Goal: Task Accomplishment & Management: Use online tool/utility

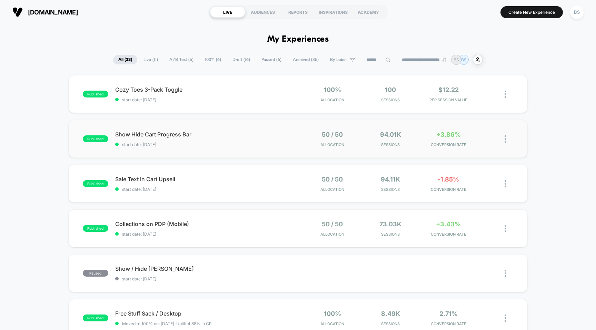
click at [313, 151] on div "published Show Hide Cart Progress Bar start date: 8/17/2025 50 / 50 Allocation …" at bounding box center [298, 139] width 459 height 38
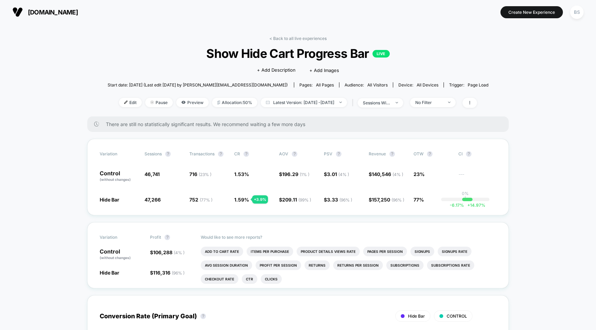
click at [43, 14] on span "[DOMAIN_NAME]" at bounding box center [53, 12] width 50 height 7
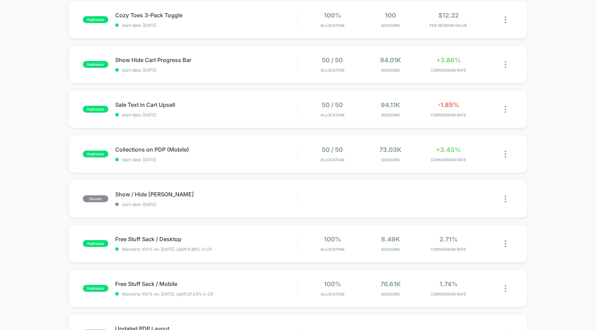
scroll to position [76, 0]
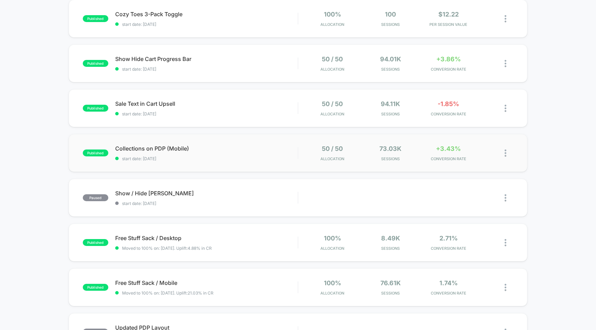
click at [248, 142] on div "published Collections on PDP (Mobile) start date: 8/17/2025 50 / 50 Allocation …" at bounding box center [298, 153] width 459 height 38
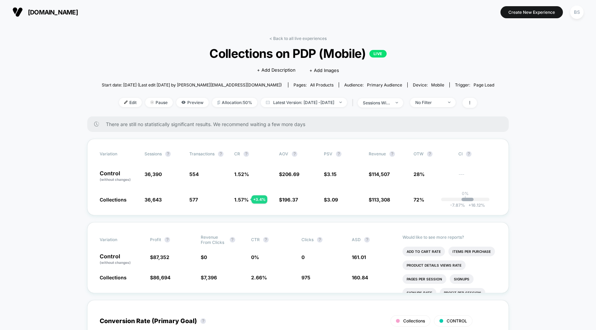
click at [282, 44] on div "< Back to all live experiences Collections on PDP (Mobile) LIVE Click to edit e…" at bounding box center [298, 76] width 393 height 81
click at [282, 39] on link "< Back to all live experiences" at bounding box center [297, 38] width 57 height 5
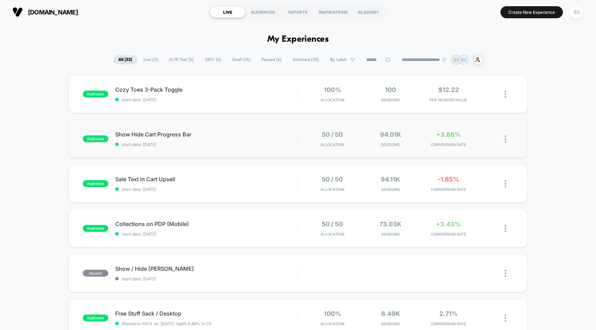
click at [346, 150] on div "published Show Hide Cart Progress Bar start date: 8/17/2025 50 / 50 Allocation …" at bounding box center [298, 139] width 459 height 38
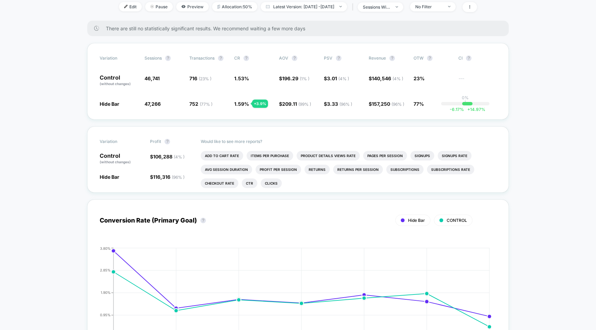
scroll to position [101, 0]
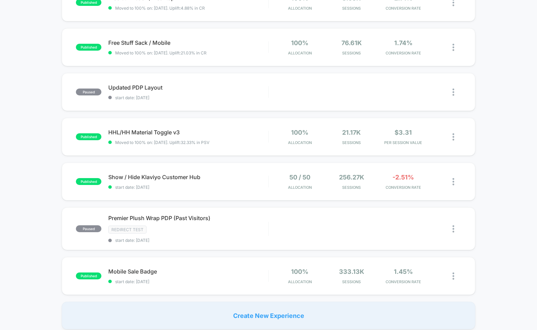
scroll to position [350, 0]
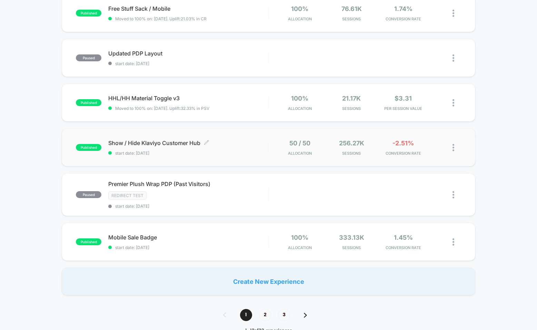
click at [242, 155] on span "start date: [DATE]" at bounding box center [188, 153] width 160 height 5
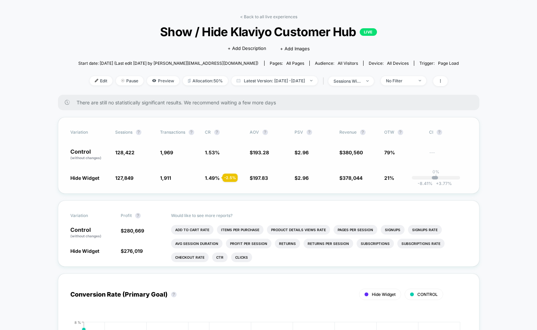
scroll to position [25, 0]
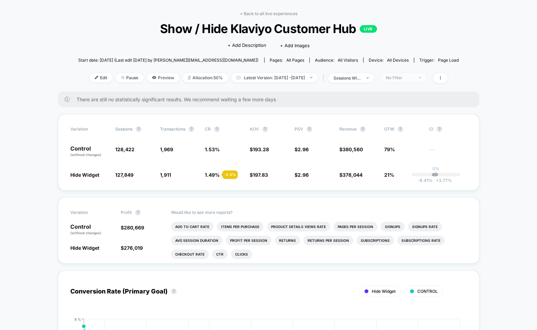
click at [413, 76] on div "No Filter" at bounding box center [400, 77] width 28 height 5
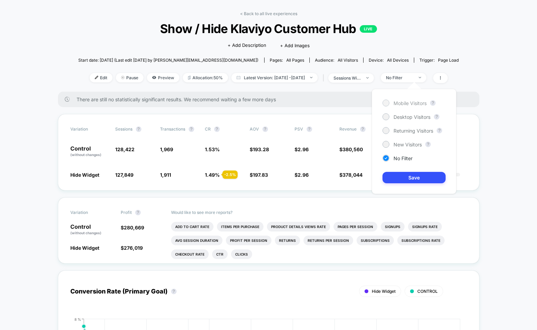
click at [407, 105] on span "Mobile Visitors" at bounding box center [410, 103] width 33 height 6
click at [400, 179] on button "Save" at bounding box center [414, 177] width 63 height 11
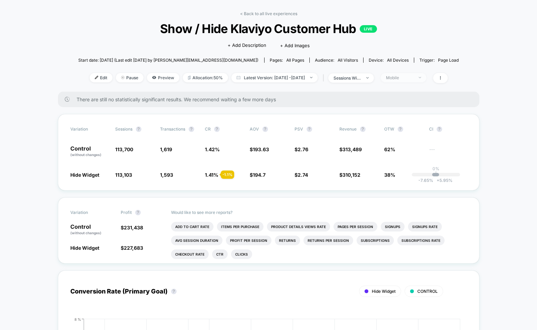
click at [414, 76] on div "Mobile" at bounding box center [400, 77] width 28 height 5
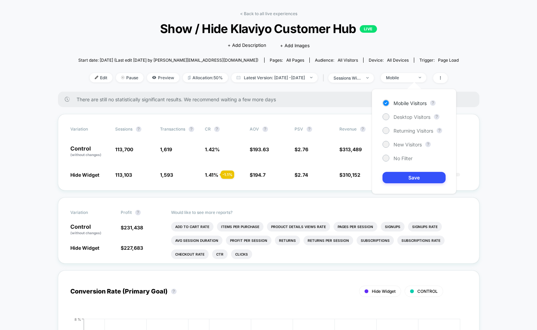
click at [412, 120] on div "Mobile Visitors ? Desktop Visitors ? Returning Visitors ? New Visitors ? No Fil…" at bounding box center [414, 141] width 85 height 105
click at [412, 119] on span "Desktop Visitors" at bounding box center [412, 117] width 37 height 6
click at [409, 180] on button "Save" at bounding box center [414, 177] width 63 height 11
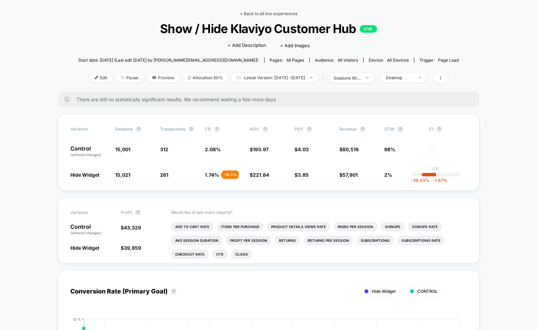
click at [244, 12] on link "< Back to all live experiences" at bounding box center [268, 13] width 57 height 5
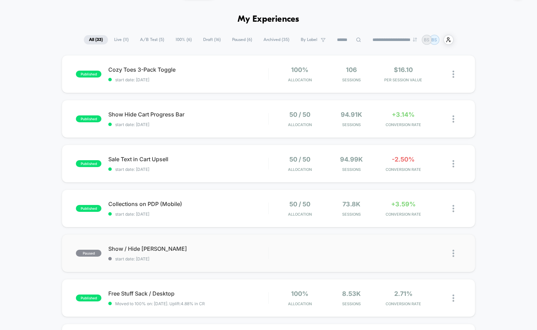
scroll to position [19, 0]
click at [266, 126] on span "start date: [DATE]" at bounding box center [188, 125] width 160 height 5
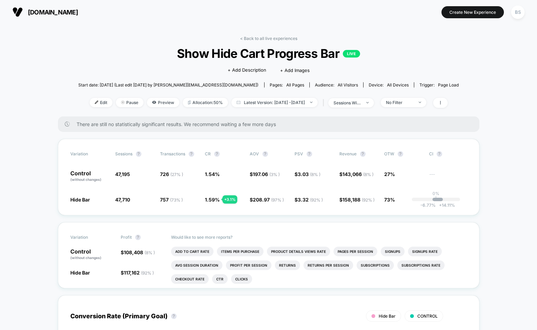
click at [259, 40] on link "< Back to all live experiences" at bounding box center [268, 38] width 57 height 5
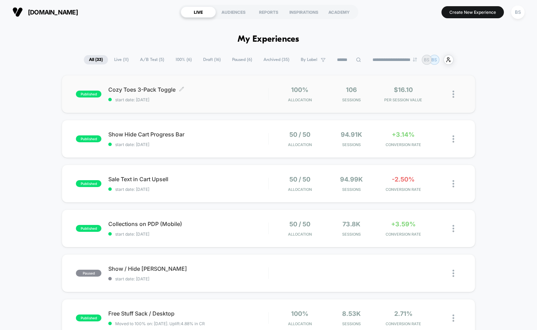
click at [255, 86] on span "Cozy Toes 3-Pack Toggle Click to edit experience details" at bounding box center [188, 89] width 160 height 7
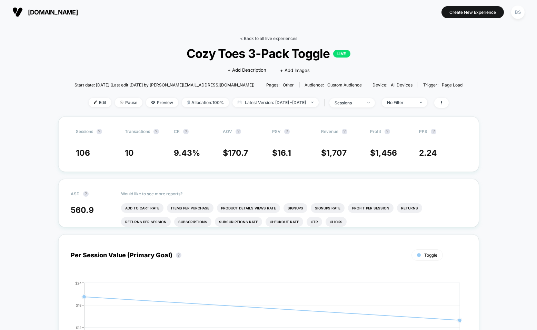
click at [247, 36] on link "< Back to all live experiences" at bounding box center [268, 38] width 57 height 5
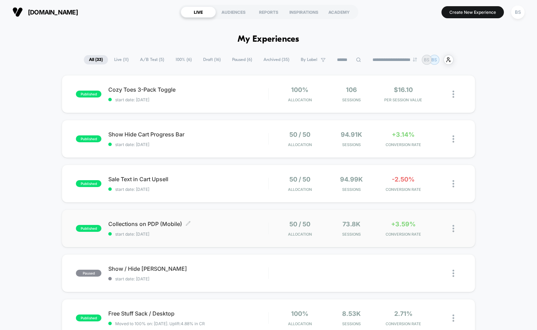
click at [216, 223] on span "Collections on PDP (Mobile) Click to edit experience details" at bounding box center [188, 224] width 160 height 7
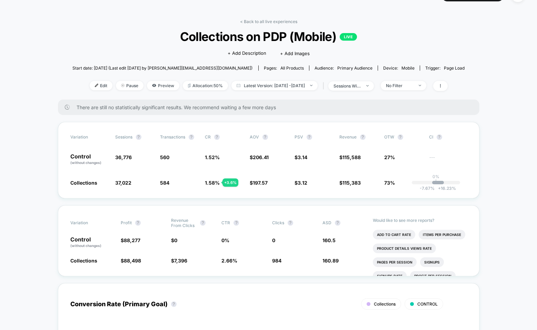
scroll to position [19, 0]
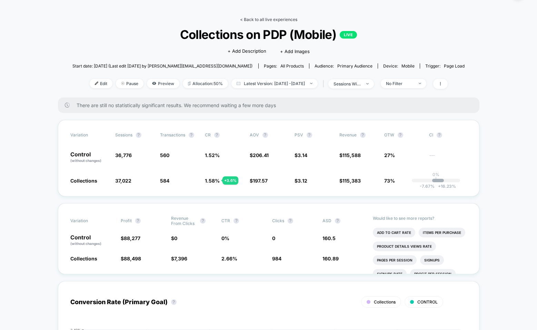
click at [265, 20] on link "< Back to all live experiences" at bounding box center [268, 19] width 57 height 5
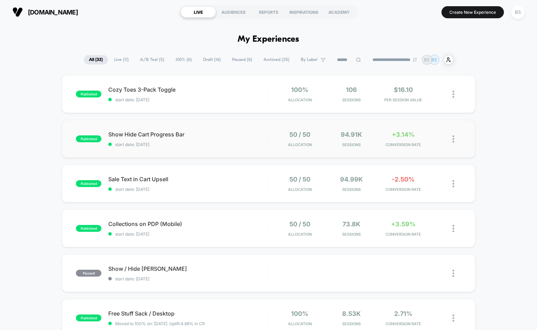
click at [280, 130] on div "published Show Hide Cart Progress Bar start date: [DATE] 50 / 50 Allocation 94.…" at bounding box center [269, 139] width 414 height 38
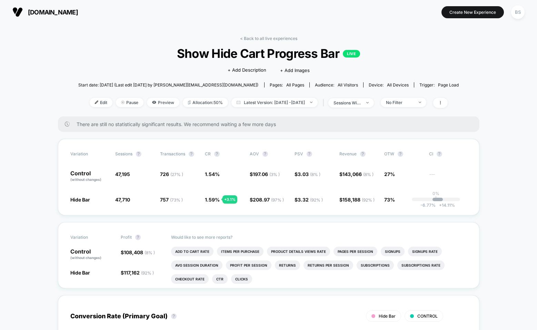
click at [255, 42] on div "< Back to all live experiences Show Hide Cart Progress Bar LIVE Click to edit e…" at bounding box center [268, 76] width 381 height 81
click at [249, 39] on link "< Back to all live experiences" at bounding box center [268, 38] width 57 height 5
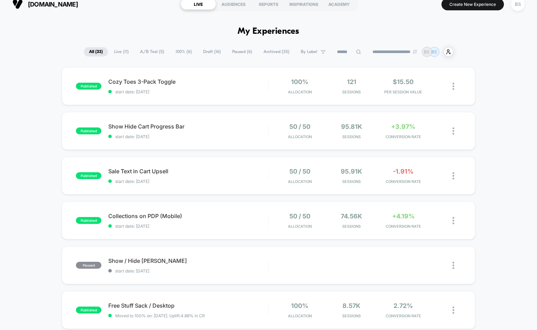
scroll to position [10, 0]
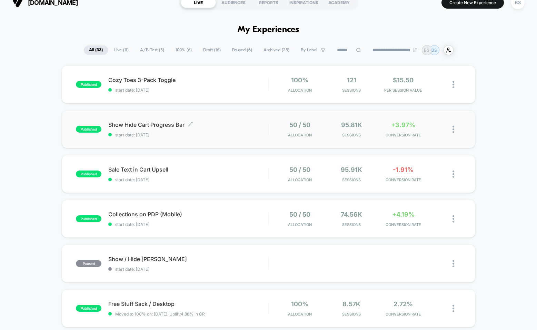
click at [198, 134] on span "start date: [DATE]" at bounding box center [188, 134] width 160 height 5
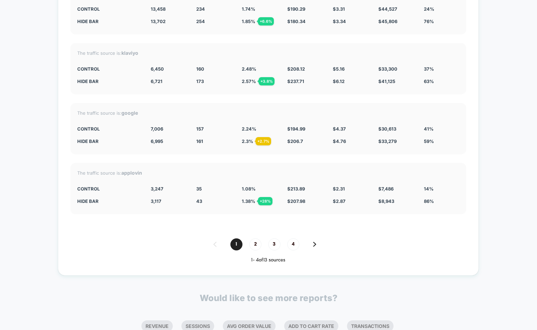
scroll to position [1293, 0]
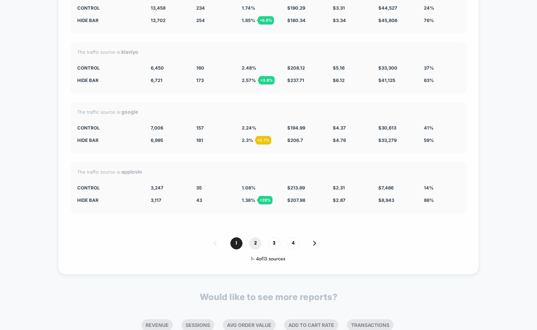
click at [254, 244] on span "2" at bounding box center [255, 244] width 12 height 12
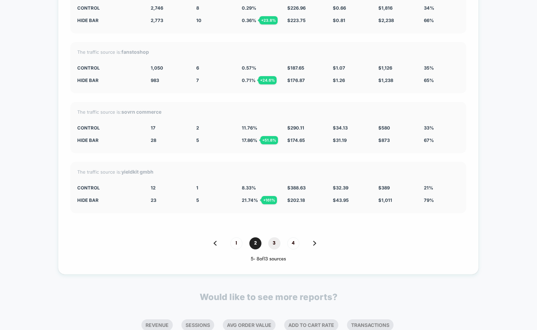
click at [271, 240] on span "3" at bounding box center [274, 244] width 12 height 12
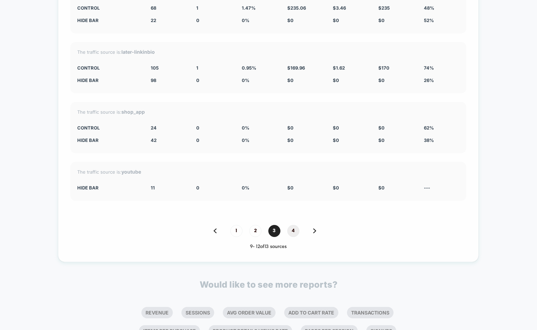
click at [292, 232] on span "4" at bounding box center [293, 231] width 12 height 12
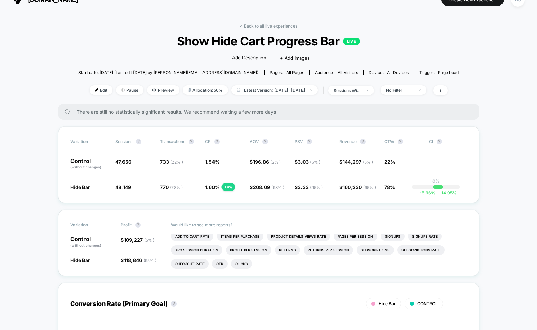
scroll to position [0, 0]
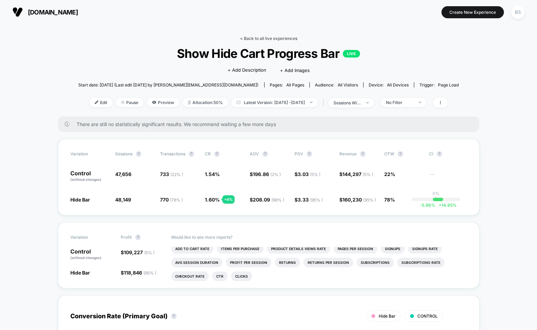
click at [260, 38] on link "< Back to all live experiences" at bounding box center [268, 38] width 57 height 5
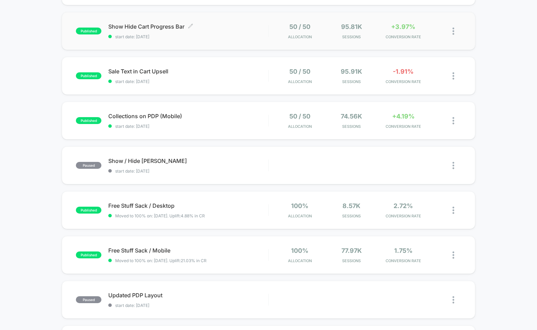
scroll to position [211, 0]
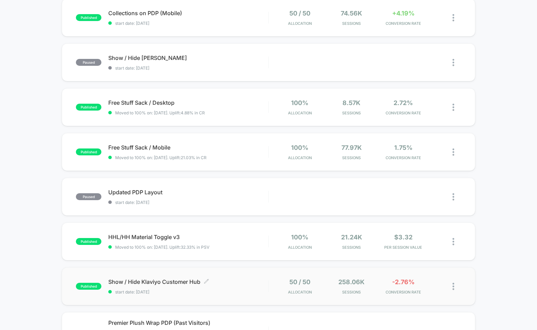
click at [232, 284] on span "Show / Hide Klaviyo Customer Hub Click to edit experience details" at bounding box center [188, 282] width 160 height 7
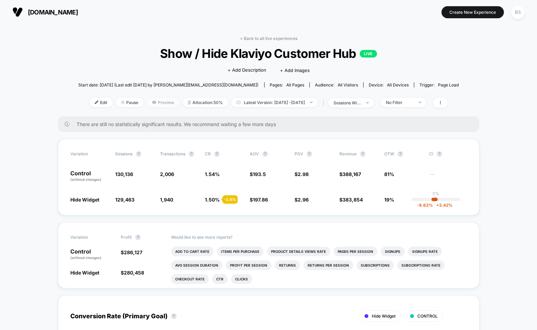
click at [154, 104] on span "Preview" at bounding box center [163, 102] width 32 height 9
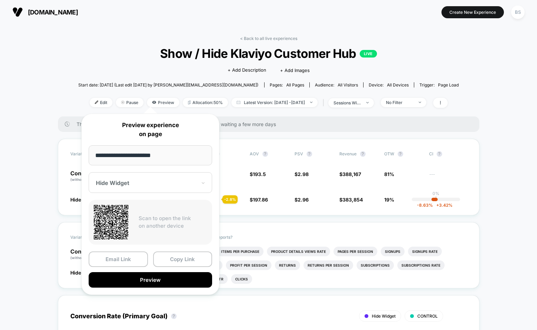
click at [149, 177] on div "Hide Widget" at bounding box center [150, 182] width 123 height 21
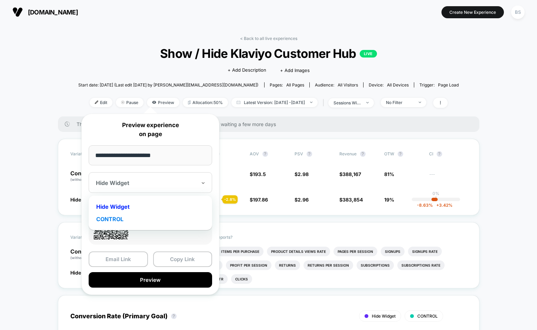
click at [136, 218] on div "CONTROL" at bounding box center [150, 219] width 117 height 12
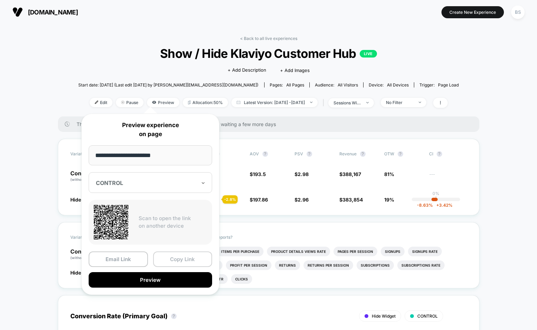
click at [164, 261] on button "Copy Link" at bounding box center [182, 260] width 59 height 16
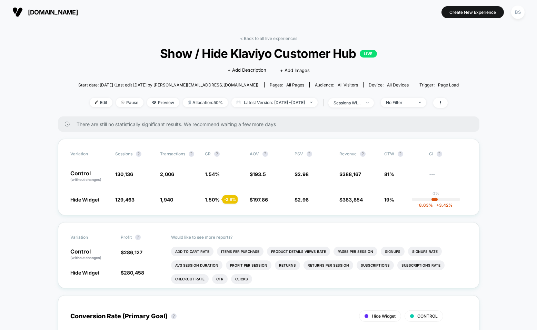
click at [140, 107] on div "Edit Pause Preview Allocation: 50% Latest Version: [DATE] - [DATE] | sessions w…" at bounding box center [268, 103] width 381 height 10
click at [147, 106] on span "Preview" at bounding box center [163, 102] width 32 height 9
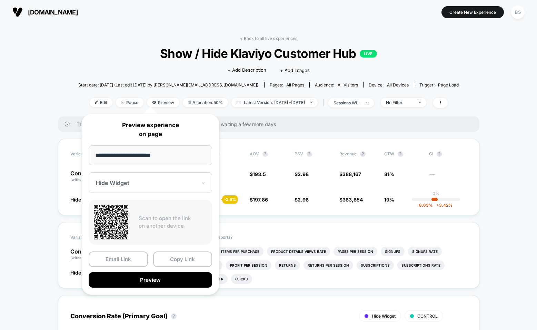
click at [155, 186] on div at bounding box center [146, 183] width 101 height 7
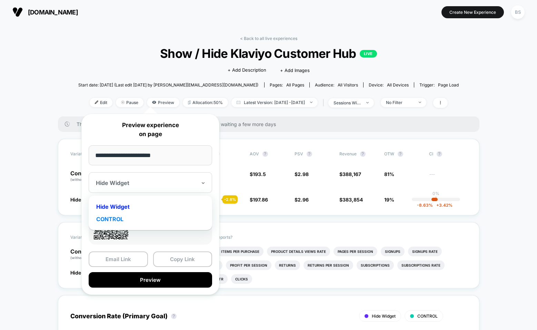
click at [144, 221] on div "CONTROL" at bounding box center [150, 219] width 117 height 12
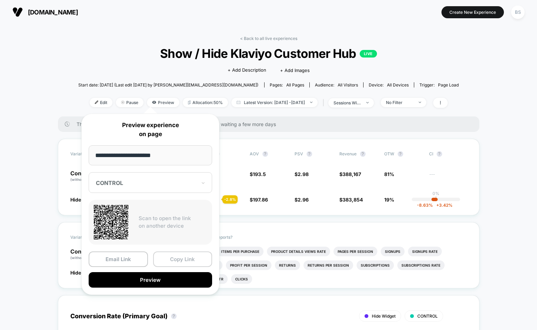
click at [180, 257] on button "Copy Link" at bounding box center [182, 260] width 59 height 16
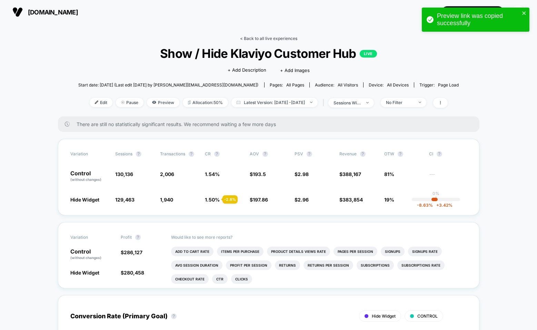
click at [248, 38] on link "< Back to all live experiences" at bounding box center [268, 38] width 57 height 5
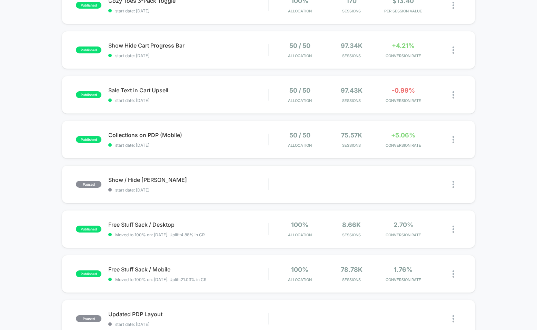
scroll to position [268, 0]
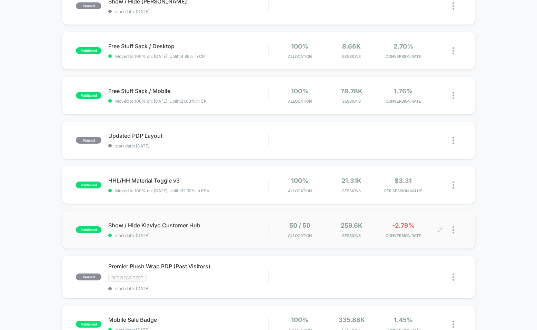
click at [449, 230] on div at bounding box center [450, 230] width 21 height 16
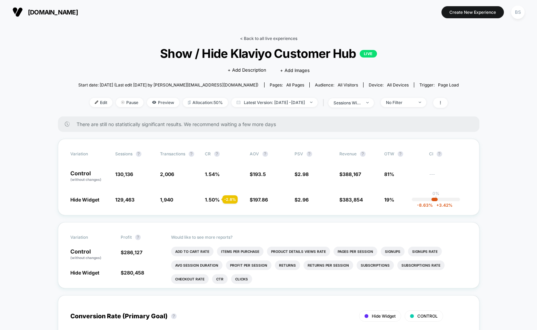
click at [253, 36] on link "< Back to all live experiences" at bounding box center [268, 38] width 57 height 5
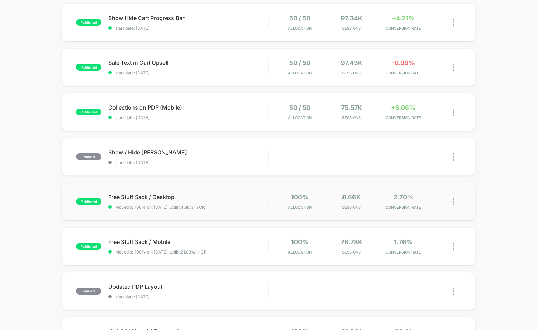
scroll to position [309, 0]
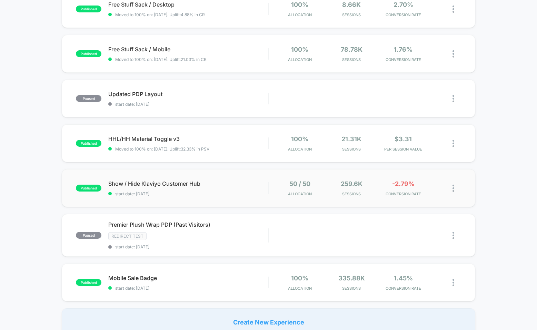
click at [220, 196] on div "published Show / Hide Klaviyo Customer Hub start date: [DATE] 50 / 50 Allocatio…" at bounding box center [269, 188] width 414 height 38
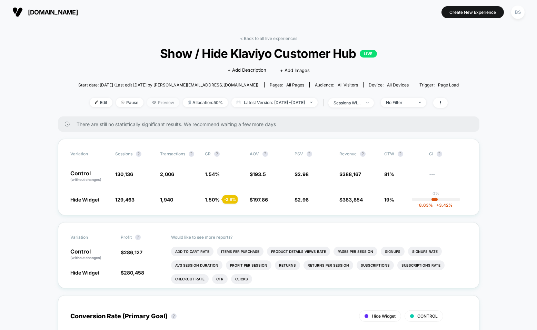
click at [147, 102] on span "Preview" at bounding box center [163, 102] width 32 height 9
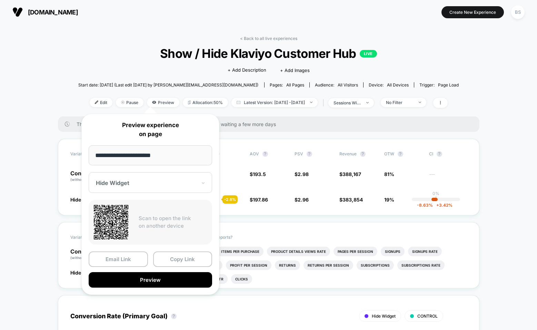
click at [154, 171] on div "**********" at bounding box center [150, 204] width 138 height 181
click at [154, 181] on div at bounding box center [146, 183] width 101 height 7
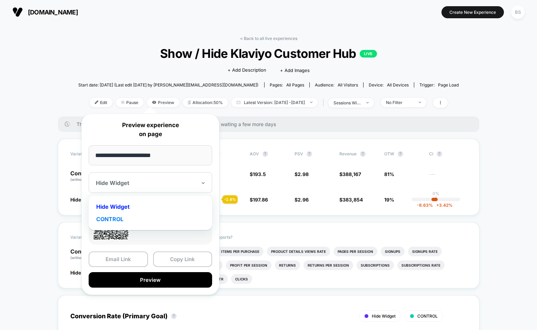
click at [143, 225] on div "CONTROL" at bounding box center [150, 219] width 117 height 12
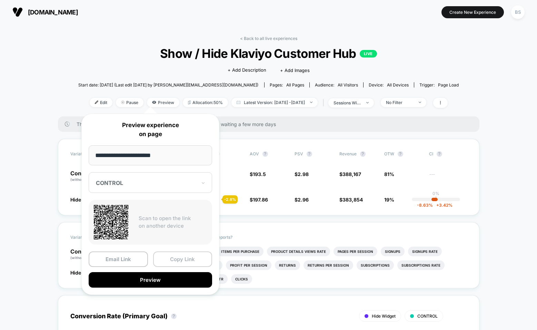
click at [168, 259] on button "Copy Link" at bounding box center [182, 260] width 59 height 16
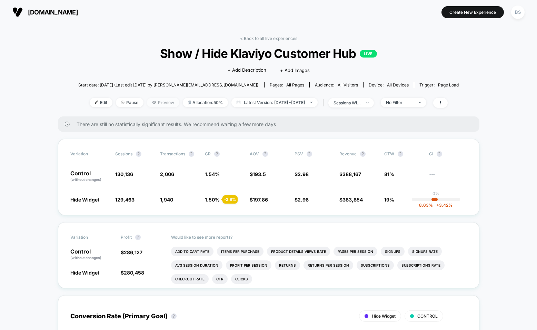
click at [152, 101] on icon at bounding box center [154, 102] width 4 height 4
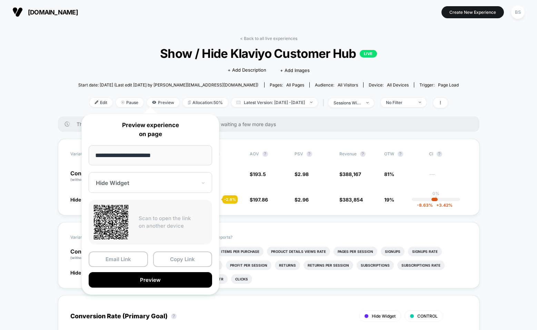
click at [138, 183] on div at bounding box center [146, 183] width 101 height 7
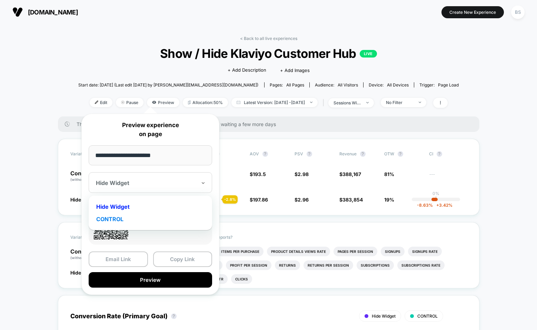
click at [128, 217] on div "CONTROL" at bounding box center [150, 219] width 117 height 12
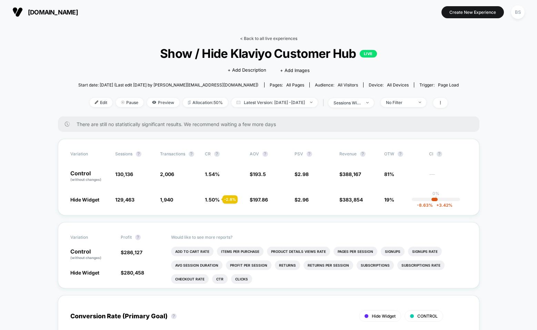
click at [257, 38] on link "< Back to all live experiences" at bounding box center [268, 38] width 57 height 5
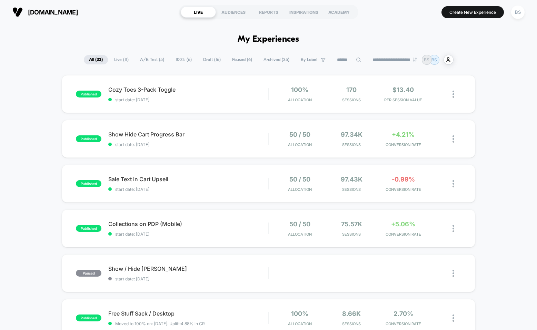
click at [119, 57] on span "Live ( 11 )" at bounding box center [121, 59] width 25 height 9
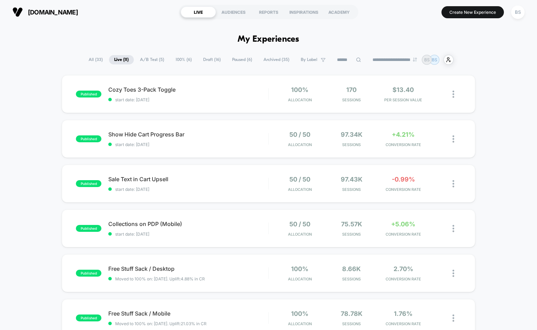
click at [144, 61] on span "A/B Test ( 5 )" at bounding box center [152, 59] width 34 height 9
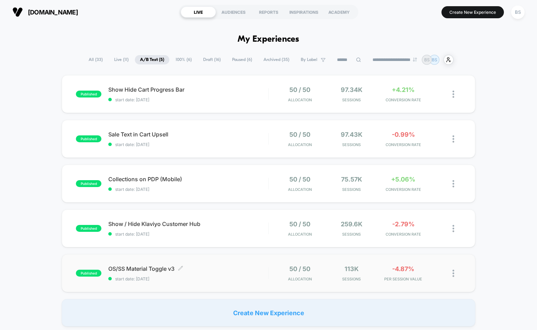
click at [238, 277] on span "start date: [DATE]" at bounding box center [188, 279] width 160 height 5
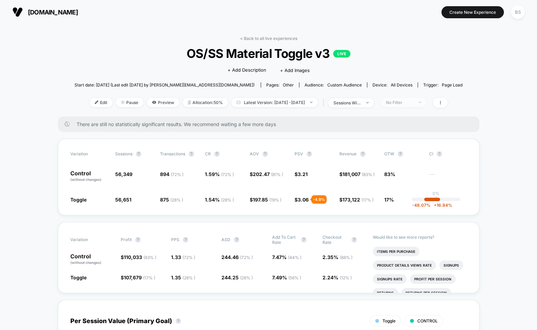
click at [416, 99] on span "No Filter" at bounding box center [404, 102] width 46 height 9
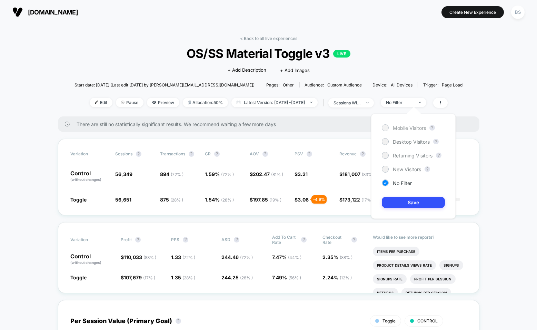
click at [398, 126] on span "Mobile Visitors" at bounding box center [409, 128] width 33 height 6
click at [393, 202] on button "Save" at bounding box center [413, 202] width 63 height 11
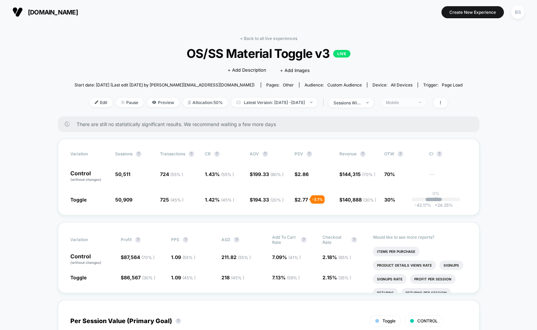
click at [414, 103] on div "Mobile" at bounding box center [400, 102] width 28 height 5
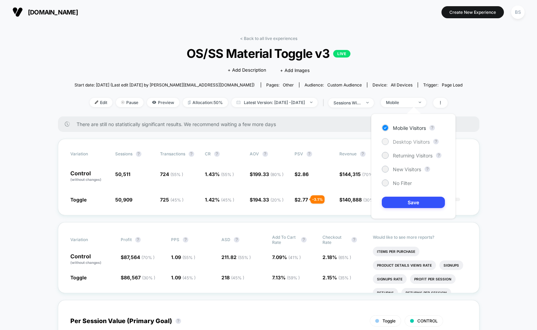
click at [403, 140] on span "Desktop Visitors" at bounding box center [411, 142] width 37 height 6
click at [402, 195] on div "Mobile Visitors ? Desktop Visitors ? Returning Visitors ? New Visitors ? No Fil…" at bounding box center [413, 166] width 85 height 105
click at [402, 199] on button "Save" at bounding box center [413, 202] width 63 height 11
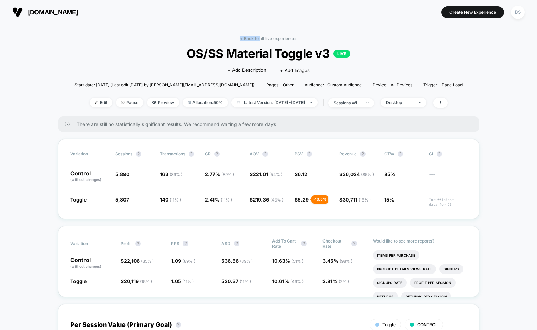
drag, startPoint x: 260, startPoint y: 36, endPoint x: 262, endPoint y: 24, distance: 11.9
click at [414, 101] on div "Desktop" at bounding box center [400, 102] width 28 height 5
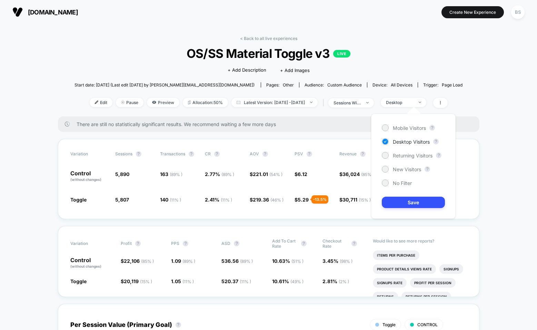
click at [356, 61] on div "Click to edit experience details + Add Description + Add Images" at bounding box center [268, 70] width 233 height 18
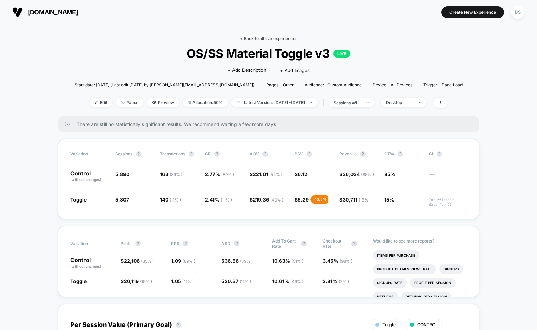
click at [252, 40] on link "< Back to all live experiences" at bounding box center [268, 38] width 57 height 5
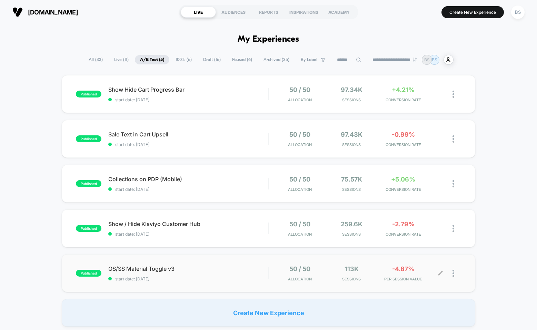
click at [457, 274] on div at bounding box center [457, 274] width 9 height 16
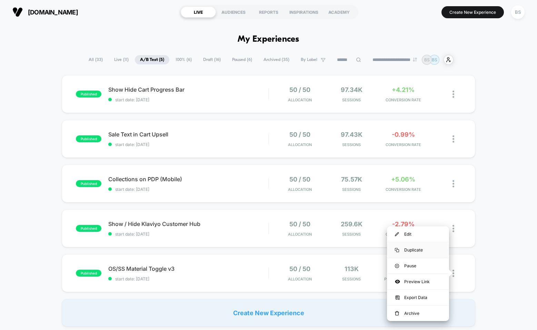
click at [409, 250] on div "Duplicate" at bounding box center [418, 250] width 62 height 16
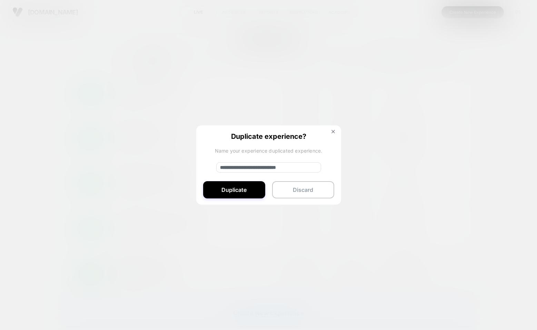
drag, startPoint x: 243, startPoint y: 168, endPoint x: 212, endPoint y: 167, distance: 30.7
click at [212, 167] on div "**********" at bounding box center [268, 166] width 145 height 80
click at [293, 168] on input "**********" at bounding box center [268, 167] width 105 height 10
type input "**********"
click at [252, 187] on button "Duplicate" at bounding box center [234, 189] width 62 height 17
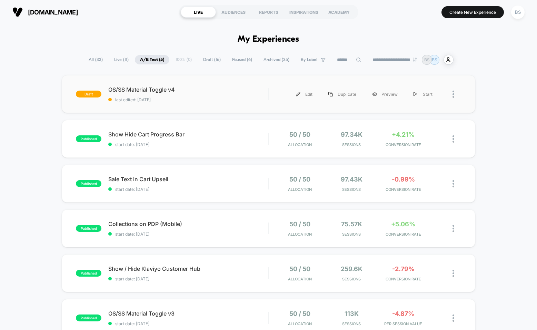
click at [454, 98] on img at bounding box center [454, 94] width 2 height 7
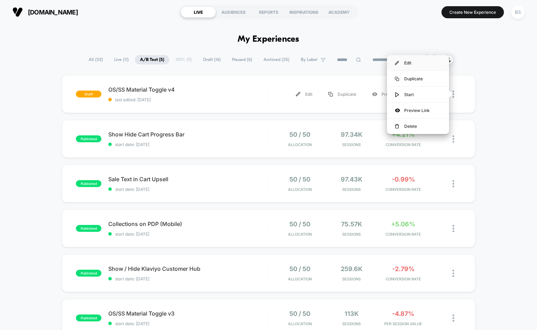
click at [399, 65] on div "Edit" at bounding box center [418, 63] width 62 height 16
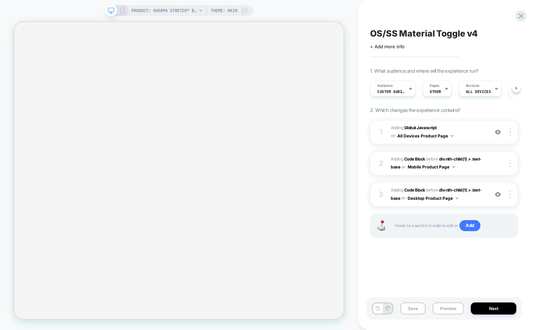
scroll to position [0, 0]
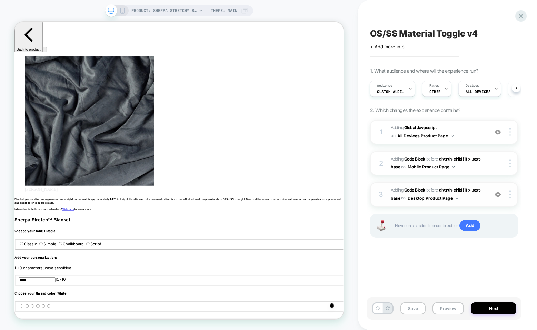
click at [401, 200] on span "on" at bounding box center [403, 199] width 4 height 8
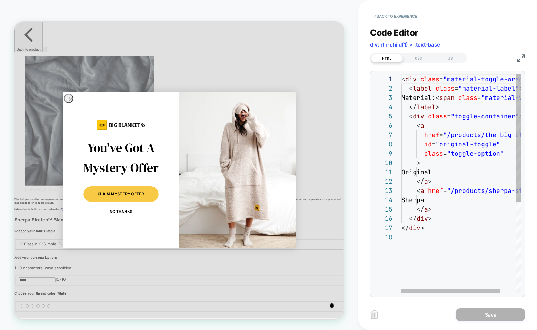
scroll to position [0, 417]
click at [422, 55] on div "CSS" at bounding box center [419, 58] width 32 height 8
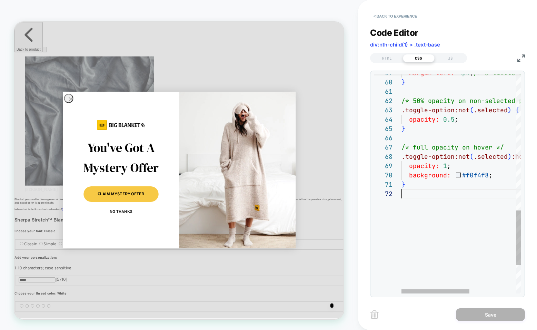
scroll to position [84, 0]
type textarea "**********"
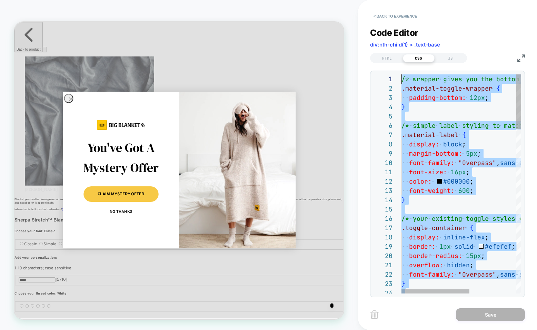
scroll to position [0, 0]
drag, startPoint x: 426, startPoint y: 220, endPoint x: 378, endPoint y: -42, distance: 267.2
click at [382, 59] on div "HTML" at bounding box center [387, 58] width 32 height 8
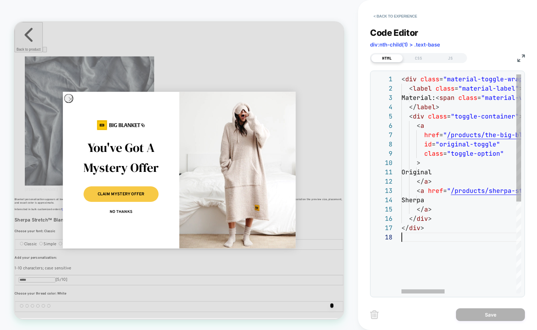
scroll to position [0, 0]
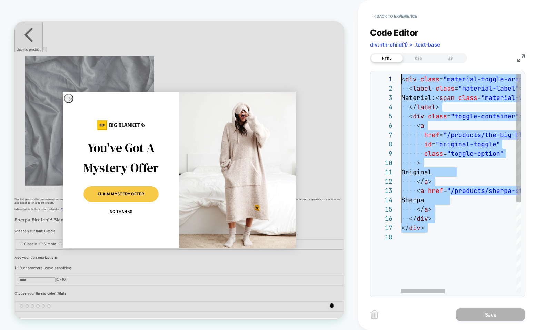
drag, startPoint x: 443, startPoint y: 238, endPoint x: 373, endPoint y: 13, distance: 235.3
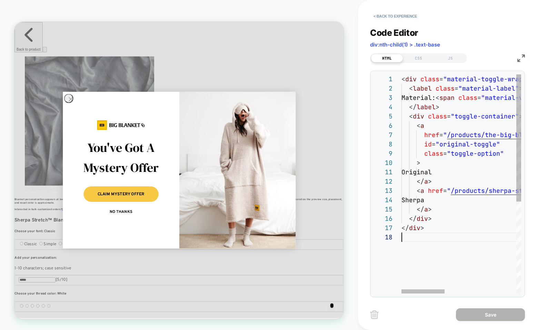
type textarea "**********"
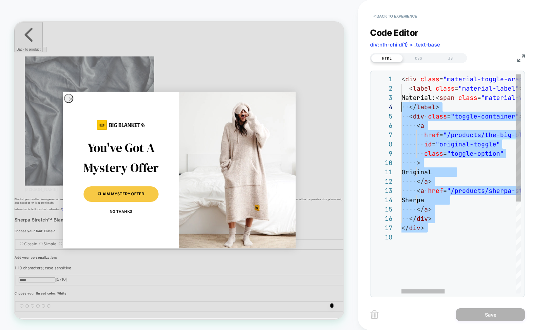
scroll to position [0, 0]
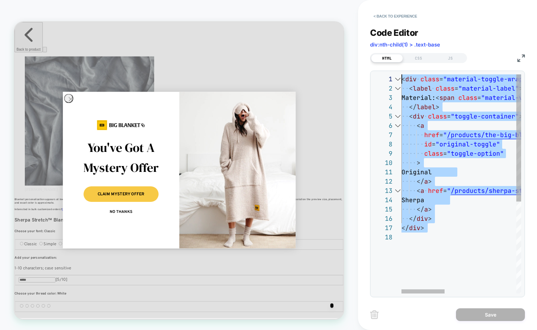
drag, startPoint x: 462, startPoint y: 239, endPoint x: 378, endPoint y: 77, distance: 181.7
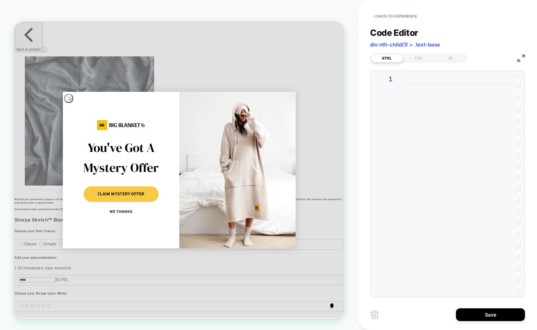
type textarea "**********"
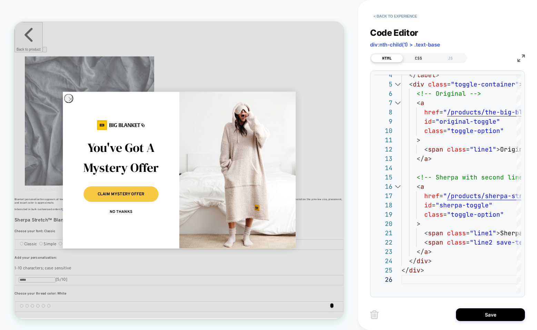
click at [413, 60] on div "CSS" at bounding box center [419, 58] width 32 height 8
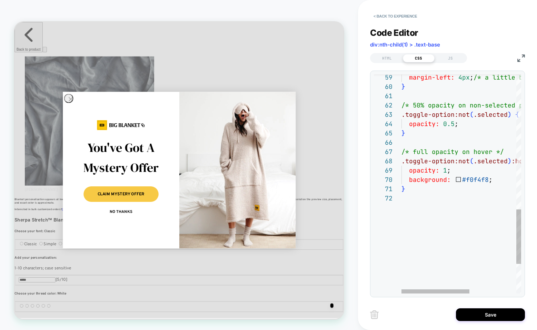
scroll to position [9, 0]
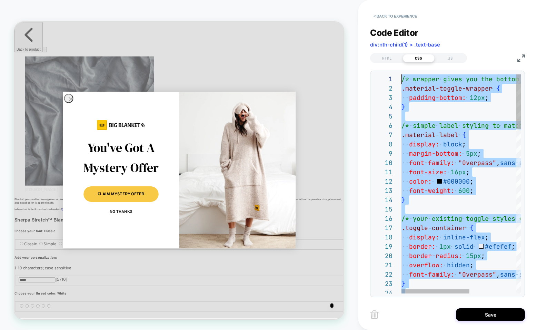
type textarea "**********"
drag, startPoint x: 452, startPoint y: 222, endPoint x: 407, endPoint y: -29, distance: 255.4
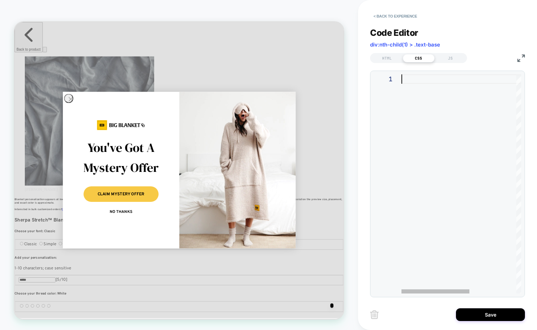
type textarea "**********"
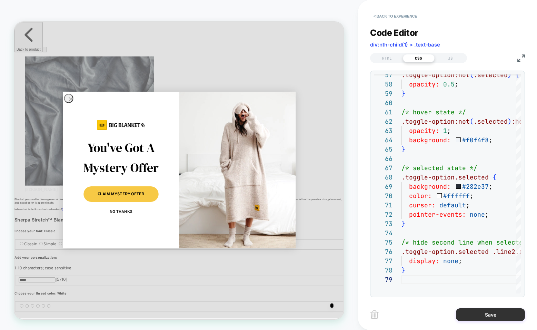
scroll to position [0, 834]
click at [471, 317] on button "Save" at bounding box center [490, 315] width 69 height 13
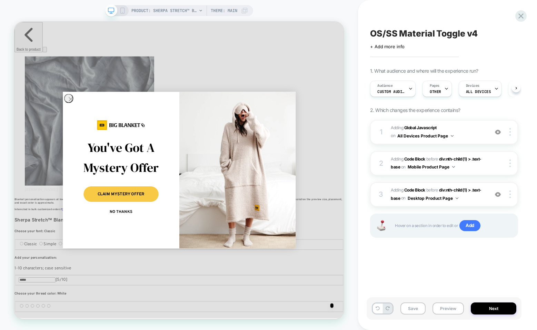
scroll to position [0, 0]
click at [87, 128] on circle "Close dialog" at bounding box center [88, 124] width 11 height 11
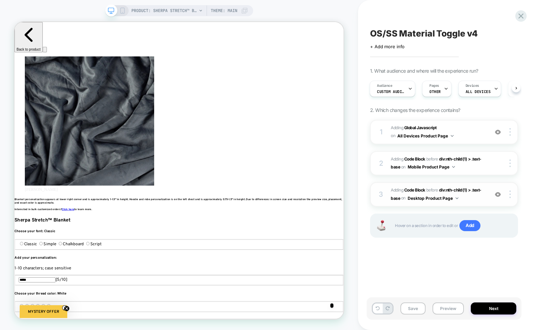
click at [402, 198] on span "on" at bounding box center [403, 199] width 4 height 8
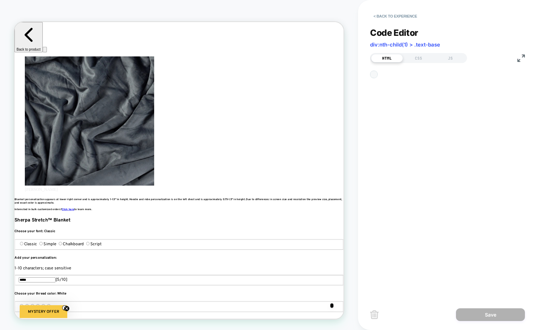
scroll to position [93, 0]
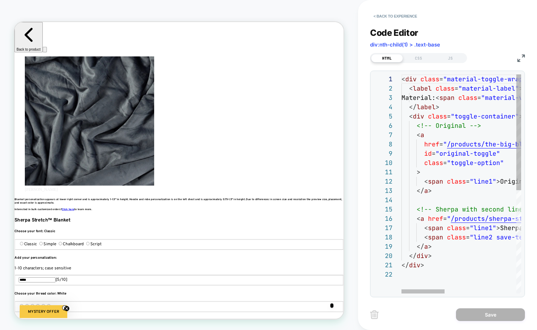
type textarea "******"
click at [383, 17] on button "< Back to experience" at bounding box center [395, 16] width 50 height 11
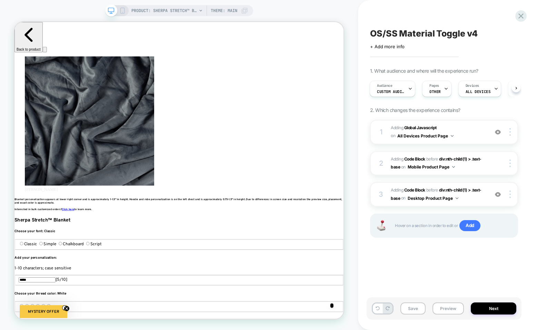
scroll to position [0, 417]
click at [519, 14] on icon at bounding box center [520, 15] width 5 height 5
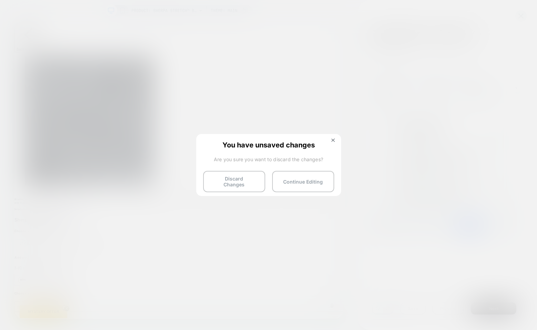
click at [243, 189] on div "You have unsaved changes Are you sure you want to discard the changes? Discard …" at bounding box center [268, 164] width 145 height 61
click at [243, 186] on button "Discard Changes" at bounding box center [234, 181] width 62 height 21
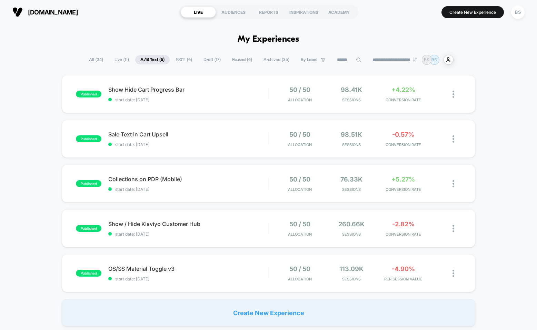
click at [205, 57] on span "Draft ( 17 )" at bounding box center [212, 59] width 28 height 9
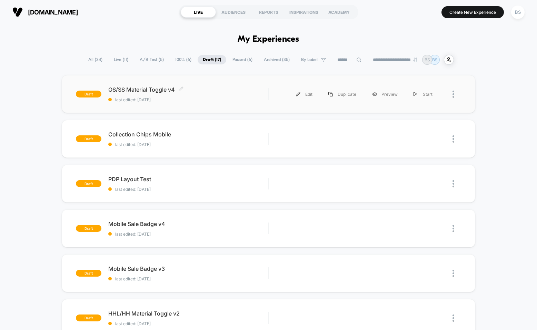
click at [210, 91] on span "OS/SS Material Toggle v4 Click to edit experience details" at bounding box center [188, 89] width 160 height 7
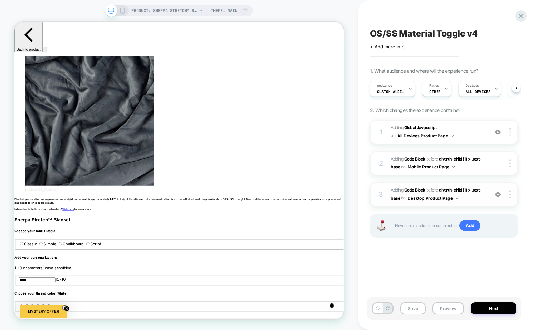
scroll to position [0, 417]
click at [407, 202] on div "on Desktop Product Page" at bounding box center [429, 198] width 57 height 9
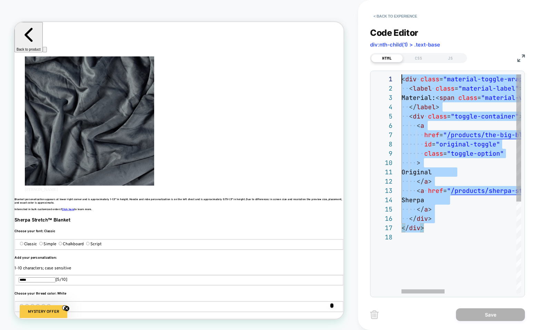
scroll to position [0, 0]
drag, startPoint x: 435, startPoint y: 232, endPoint x: 384, endPoint y: 40, distance: 198.6
type textarea "**********"
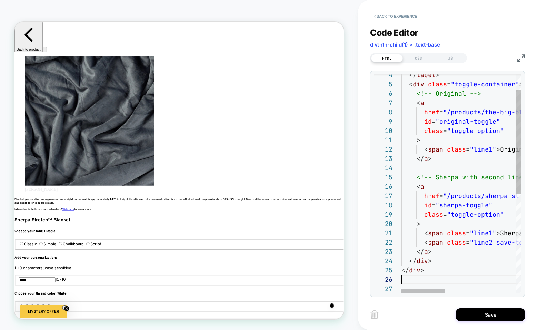
scroll to position [0, 1250]
click at [417, 57] on div "CSS" at bounding box center [419, 58] width 32 height 8
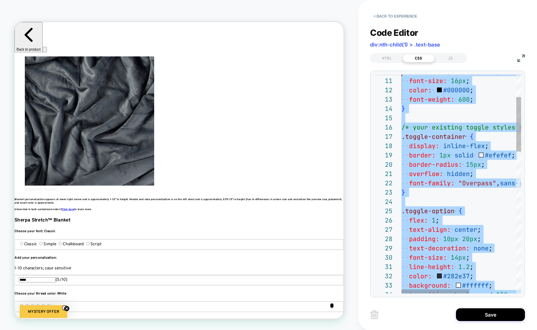
scroll to position [0, 0]
drag, startPoint x: 432, startPoint y: 201, endPoint x: 366, endPoint y: -55, distance: 264.2
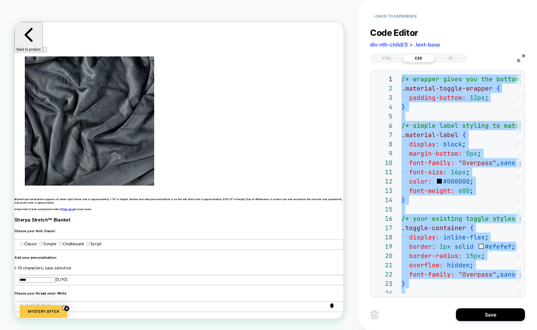
type textarea "**********"
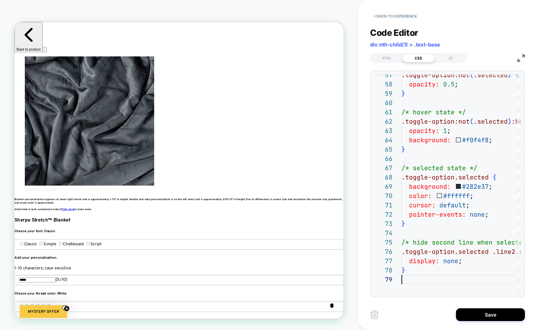
scroll to position [0, 834]
drag, startPoint x: 386, startPoint y: 18, endPoint x: 434, endPoint y: 177, distance: 166.4
click at [434, 177] on div "**********" at bounding box center [447, 165] width 155 height 330
click at [473, 314] on button "Save" at bounding box center [490, 315] width 69 height 13
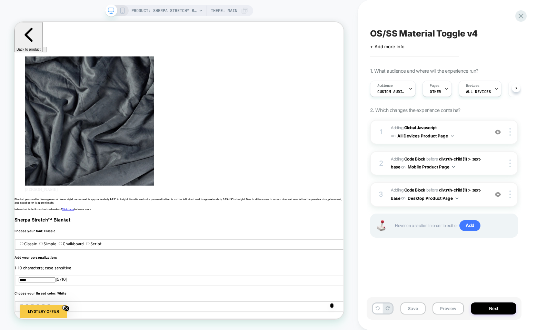
scroll to position [0, 0]
click at [395, 137] on span "on" at bounding box center [393, 136] width 4 height 8
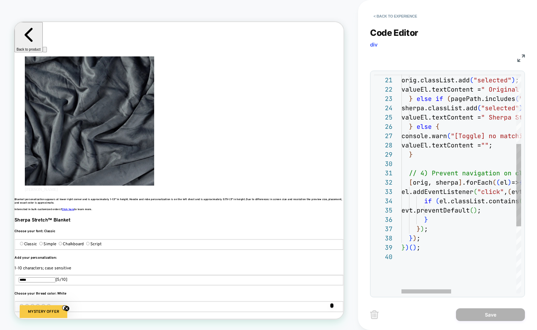
scroll to position [0, 22]
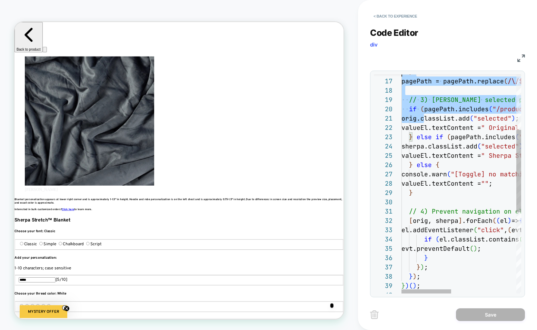
type textarea "**********"
drag, startPoint x: 424, startPoint y: 77, endPoint x: 412, endPoint y: 32, distance: 46.3
click at [412, 26] on div "} ) ( ) ; } ) ; } ) ; evt.preventDefault ( ) ; } if ( el.classList.contains ( "…" at bounding box center [540, 219] width 277 height 583
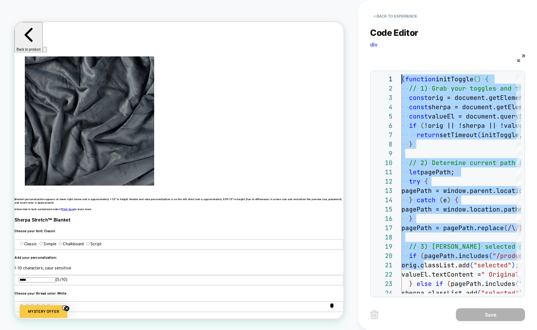
click at [373, 9] on div "< Back to experience" at bounding box center [459, 10] width 179 height 21
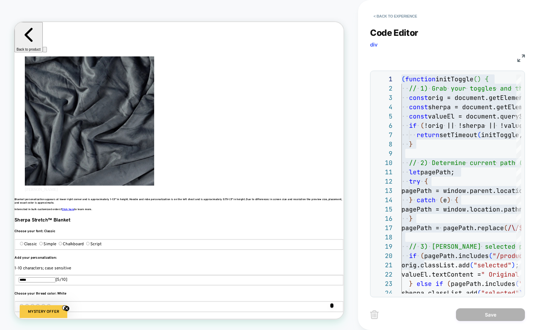
click at [382, 23] on div "Code Editor div JS 23 24 22 21 20 19 18 16 17 14 15 12 13 10 11 8 9 5 6 7 3 4 1…" at bounding box center [447, 158] width 155 height 279
click at [382, 15] on button "< Back to experience" at bounding box center [395, 16] width 50 height 11
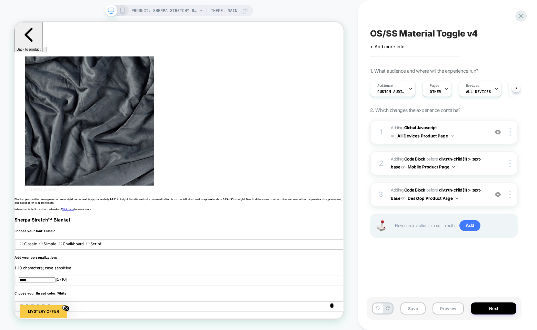
scroll to position [0, 0]
click at [399, 188] on span "Adding Code Block" at bounding box center [408, 190] width 34 height 5
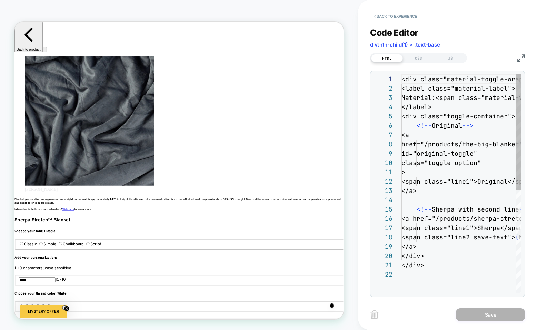
scroll to position [93, 0]
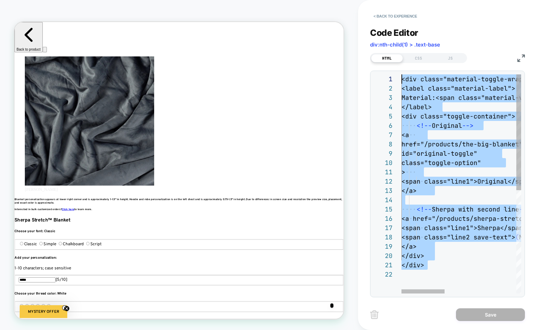
scroll to position [0, 0]
drag, startPoint x: 442, startPoint y: 269, endPoint x: 390, endPoint y: 47, distance: 227.8
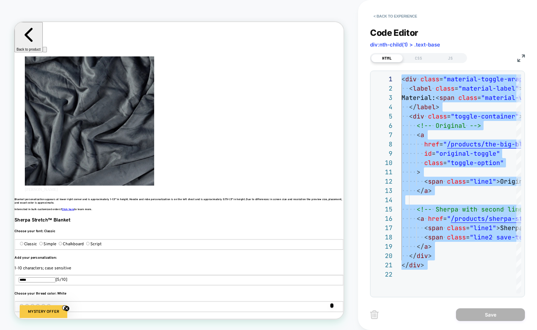
type textarea "**********"
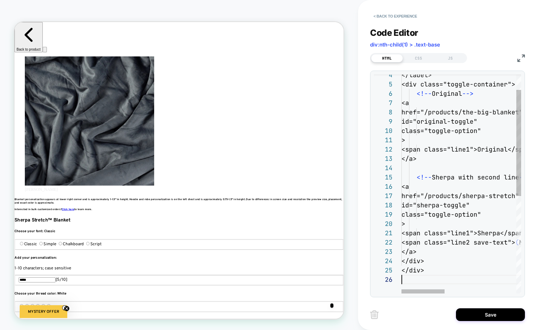
scroll to position [47, 0]
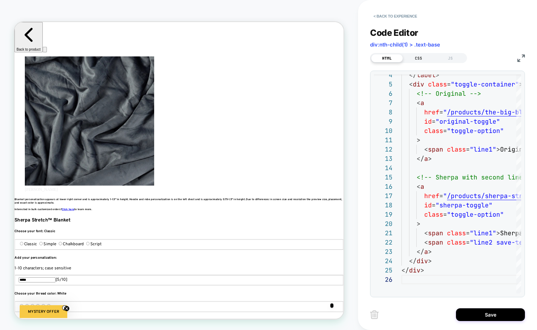
click at [412, 58] on div "CSS" at bounding box center [419, 58] width 32 height 8
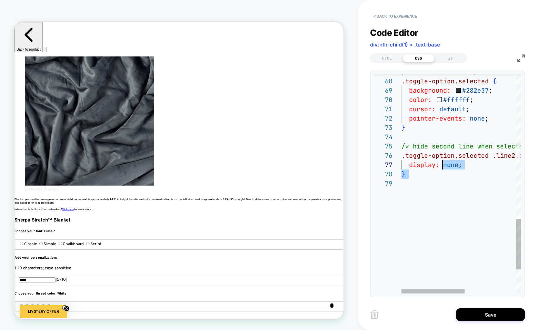
scroll to position [0, 0]
type textarea "**********"
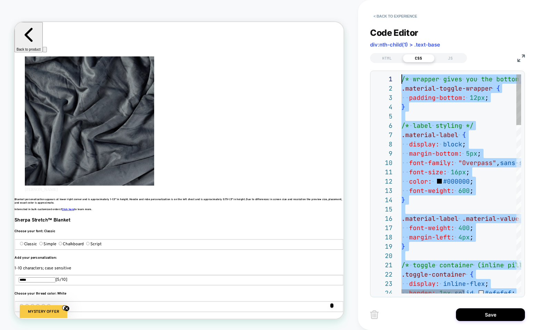
drag, startPoint x: 447, startPoint y: 201, endPoint x: 391, endPoint y: -55, distance: 262.2
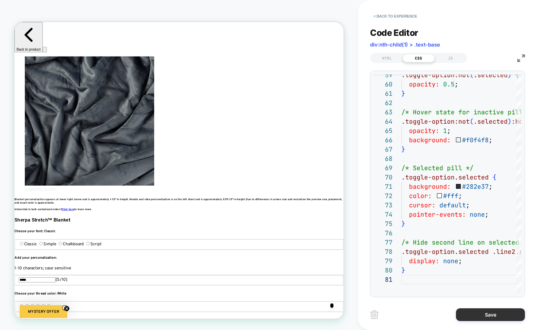
click at [464, 318] on button "Save" at bounding box center [490, 315] width 69 height 13
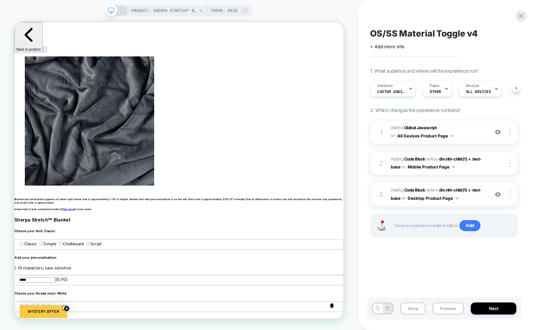
scroll to position [0, 0]
click at [404, 198] on span "on" at bounding box center [403, 199] width 4 height 8
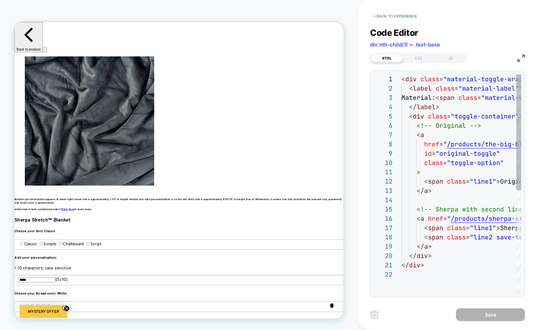
scroll to position [93, 0]
click at [418, 58] on div "CSS" at bounding box center [419, 58] width 32 height 8
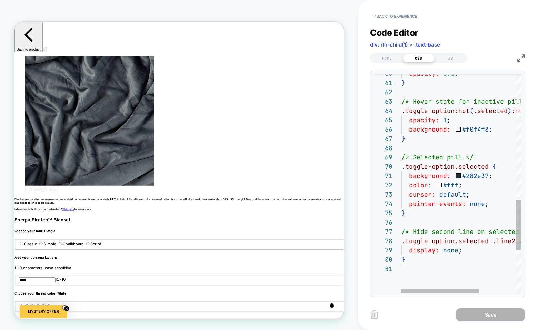
scroll to position [0, 0]
click at [448, 285] on div "opacity: 0.5 ; } /* Hover state for inactive pills */ .toggle-option:not ( .sel…" at bounding box center [490, 1] width 176 height 964
click at [445, 273] on div "opacity: 0.5 ; } /* Hover state for inactive pills */ .toggle-option:not ( .sel…" at bounding box center [490, 1] width 176 height 964
click at [387, 17] on button "< Back to experience" at bounding box center [395, 16] width 50 height 11
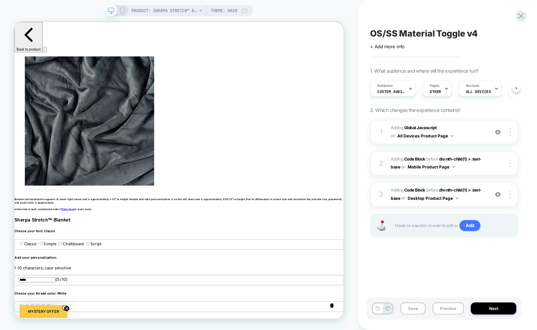
scroll to position [0, 0]
click at [389, 133] on div "1 Adding Global Javascript on All Devices Product Page Add Before Add After Tar…" at bounding box center [444, 132] width 148 height 24
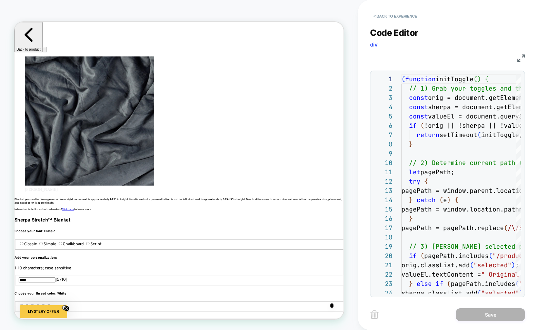
scroll to position [0, 1250]
click at [522, 58] on img at bounding box center [521, 59] width 8 height 8
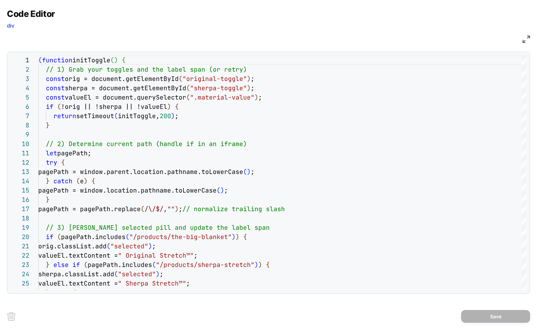
click at [531, 41] on div "Code Editor div JS 24 23 22 21 20 19 18 17 16 15 14 13 12 10 11 8 9 6 7 4 5 2 3…" at bounding box center [268, 165] width 537 height 330
click at [524, 39] on img at bounding box center [527, 40] width 8 height 8
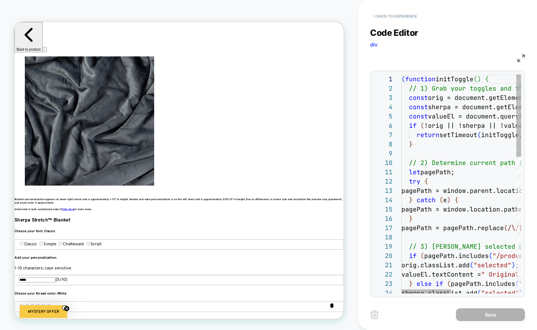
click at [379, 17] on button "< Back to experience" at bounding box center [395, 16] width 50 height 11
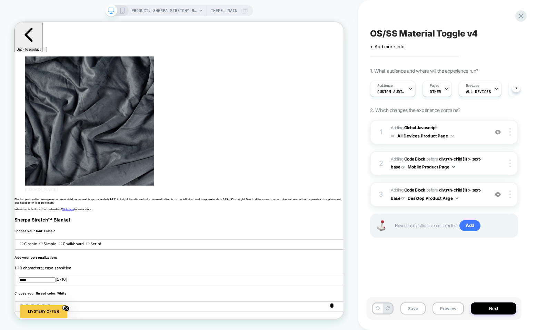
scroll to position [0, 0]
click at [410, 311] on button "Save" at bounding box center [412, 309] width 25 height 12
click at [523, 17] on icon at bounding box center [520, 15] width 9 height 9
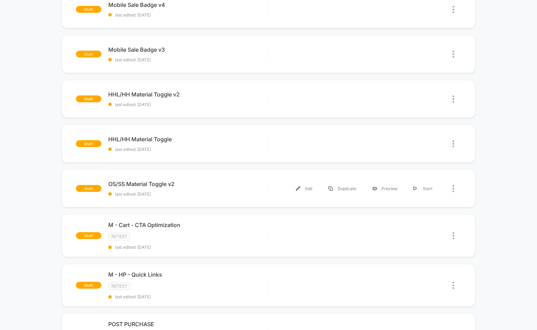
scroll to position [21, 0]
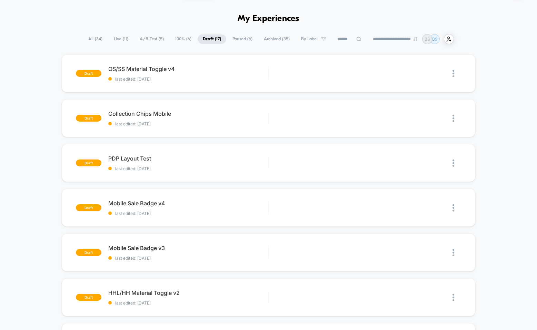
click at [143, 42] on span "A/B Test ( 5 )" at bounding box center [152, 38] width 34 height 9
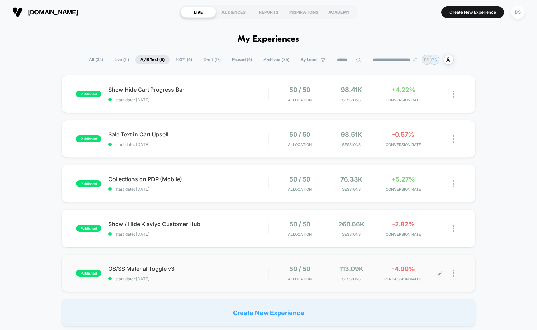
click at [456, 275] on div at bounding box center [457, 274] width 9 height 16
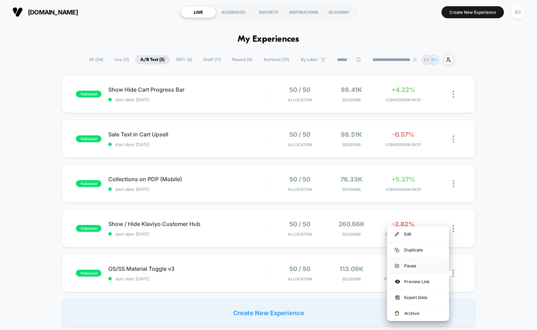
click at [429, 267] on div "Pause" at bounding box center [418, 266] width 62 height 16
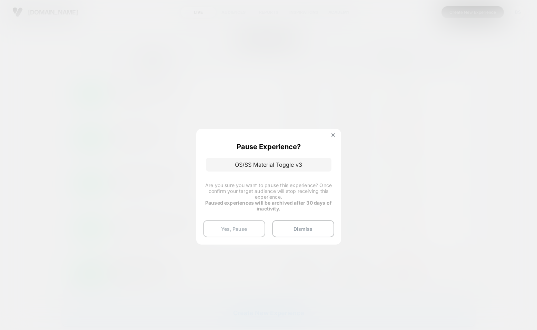
click at [247, 227] on button "Yes, Pause" at bounding box center [234, 228] width 62 height 17
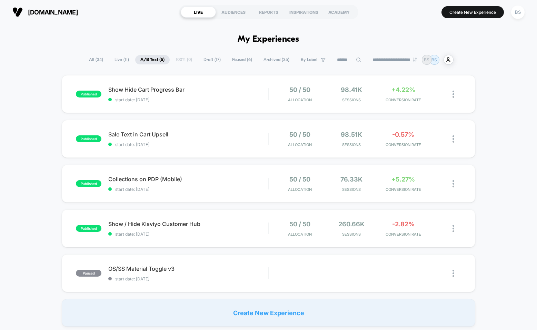
click at [206, 57] on span "Draft ( 17 )" at bounding box center [212, 59] width 28 height 9
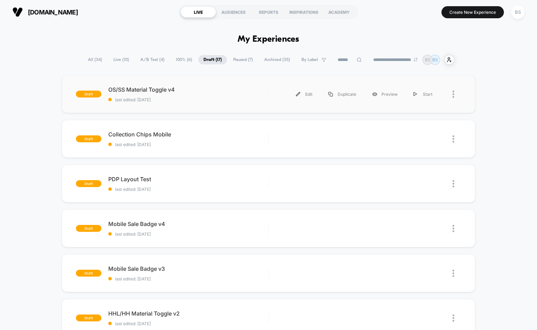
click at [187, 105] on div "draft OS/SS Material Toggle v4 last edited: [DATE] Edit Duplicate Preview Start" at bounding box center [269, 94] width 414 height 38
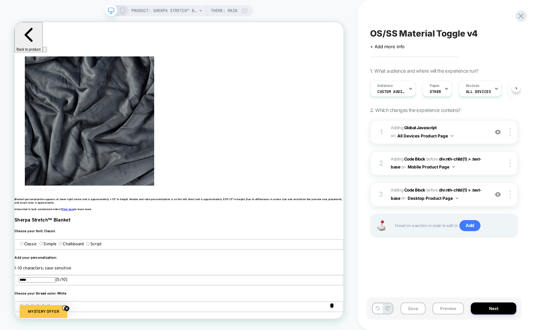
scroll to position [0, 0]
click at [399, 196] on span "div:nth-child(1) > .text-base" at bounding box center [436, 194] width 91 height 13
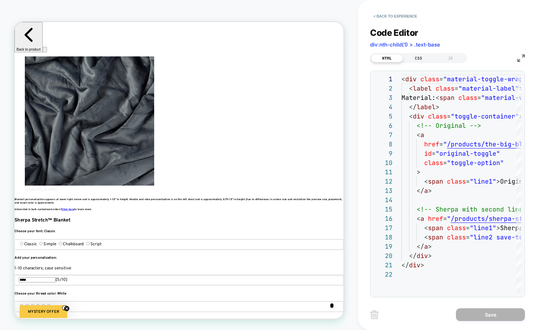
scroll to position [0, 417]
click at [421, 54] on div "CSS" at bounding box center [419, 58] width 32 height 8
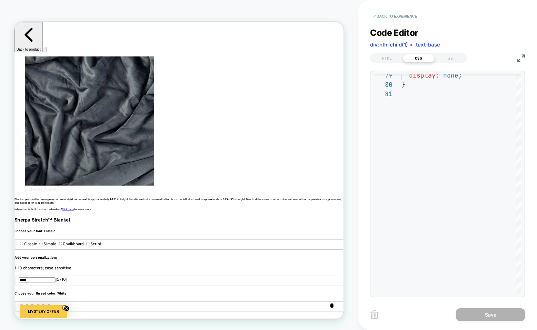
scroll to position [0, 834]
type textarea "**********"
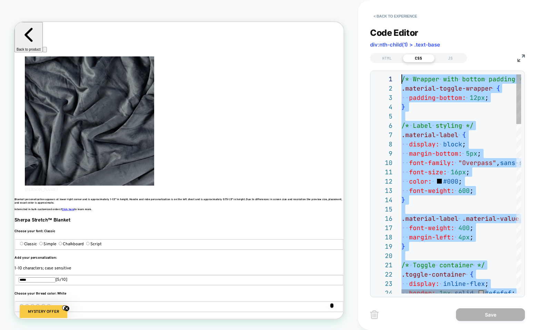
scroll to position [0, 0]
drag, startPoint x: 442, startPoint y: 148, endPoint x: 409, endPoint y: -28, distance: 178.6
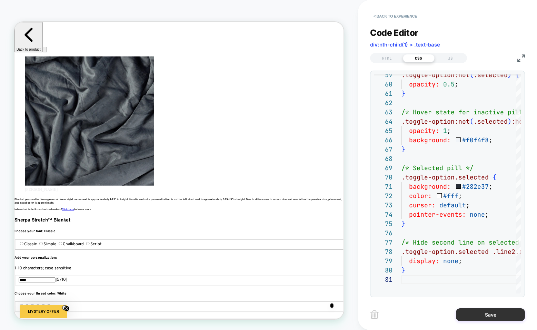
click at [488, 313] on button "Save" at bounding box center [490, 315] width 69 height 13
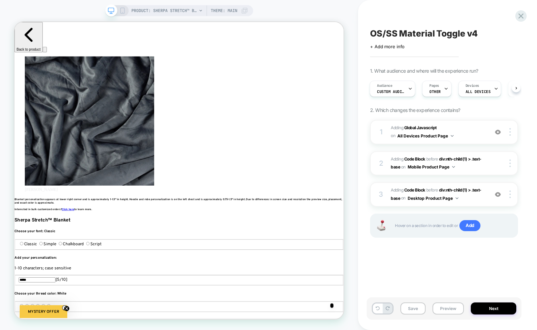
scroll to position [0, 1250]
click at [509, 194] on img at bounding box center [509, 195] width 1 height 8
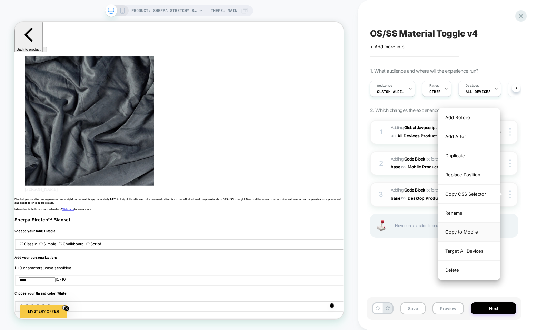
click at [461, 235] on div "Copy to Mobile" at bounding box center [468, 232] width 61 height 19
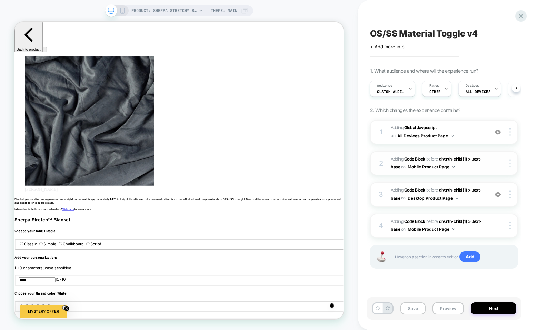
click at [511, 163] on div at bounding box center [511, 164] width 13 height 8
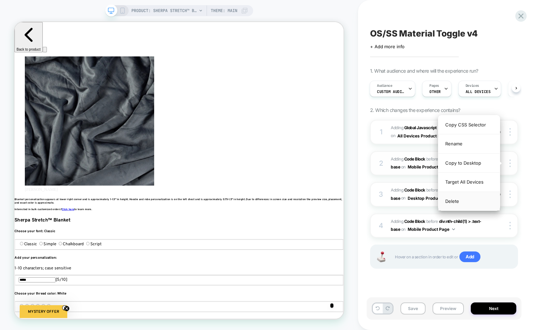
click at [463, 200] on div "Delete" at bounding box center [468, 201] width 61 height 19
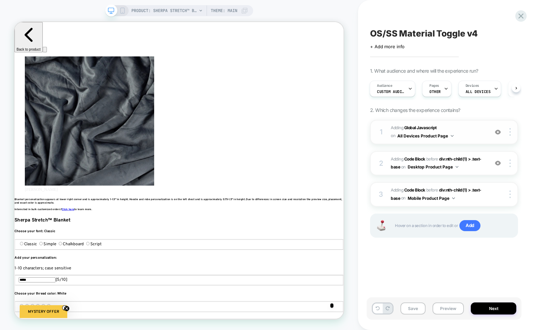
scroll to position [0, 834]
click at [393, 137] on span "on" at bounding box center [393, 136] width 4 height 8
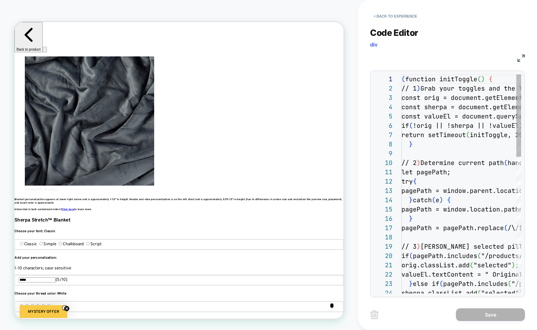
scroll to position [93, 0]
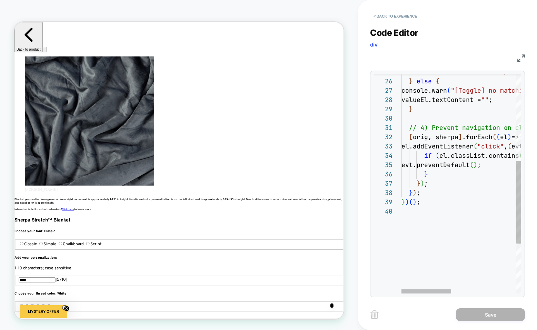
click at [445, 214] on div "} ) ( ) ; } ) ; } ) ; } if ( el.classList.contains ( "selected" ) ) { evt.preve…" at bounding box center [540, 135] width 277 height 583
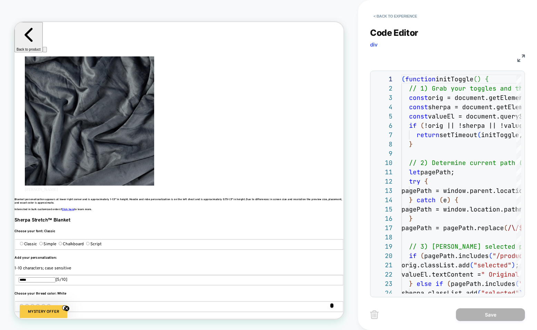
click at [521, 57] on img at bounding box center [521, 59] width 8 height 8
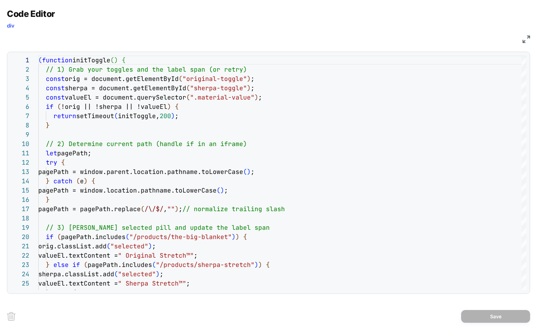
scroll to position [0, 0]
click at [531, 40] on div "Code Editor div JS 24 23 22 21 20 19 17 18 15 16 13 14 11 12 9 10 7 8 5 6 1 2 3…" at bounding box center [268, 165] width 537 height 330
click at [519, 40] on div "JS" at bounding box center [268, 38] width 523 height 12
click at [524, 40] on img at bounding box center [527, 40] width 8 height 8
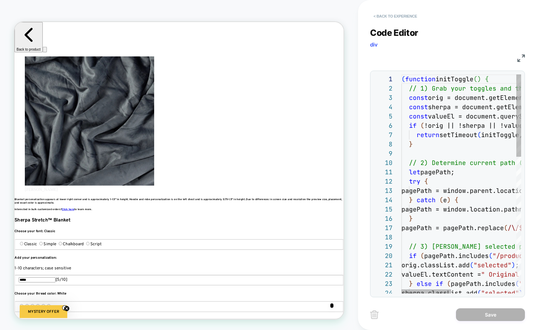
click at [382, 15] on button "< Back to experience" at bounding box center [395, 16] width 50 height 11
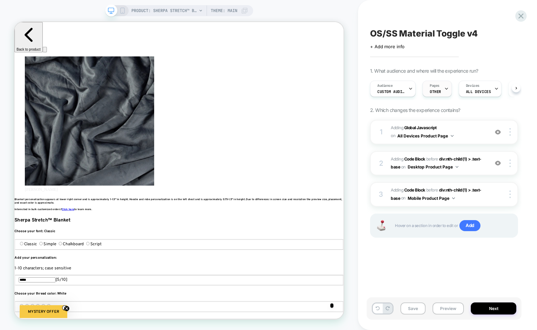
scroll to position [0, 0]
click at [391, 168] on span "div:nth-child(1) > .text-base" at bounding box center [436, 163] width 91 height 13
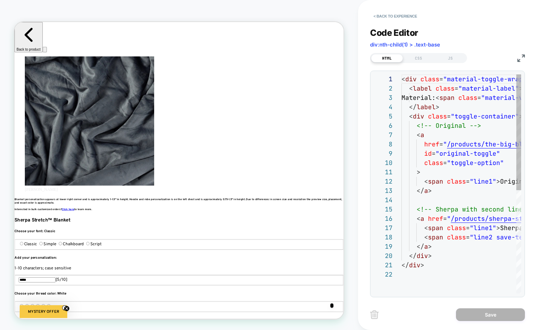
scroll to position [93, 0]
click at [416, 60] on div "CSS" at bounding box center [419, 58] width 32 height 8
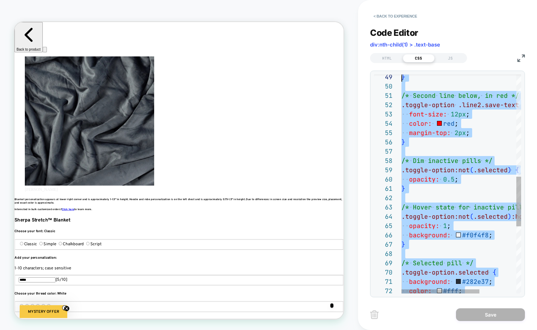
scroll to position [0, 0]
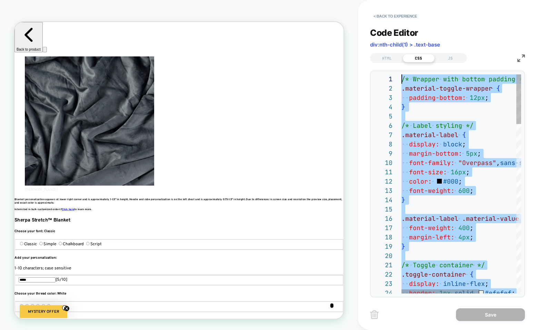
drag, startPoint x: 440, startPoint y: 224, endPoint x: 399, endPoint y: 4, distance: 223.0
type textarea "**********"
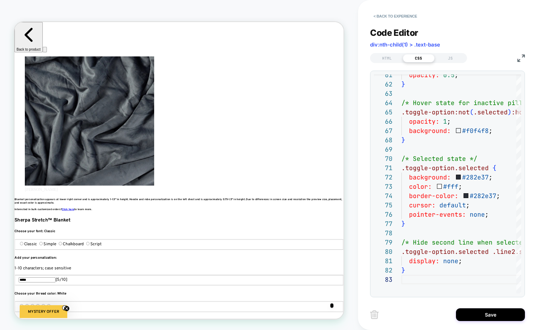
click at [389, 65] on div "**********" at bounding box center [447, 158] width 155 height 279
click at [389, 62] on div "HTML CSS JS" at bounding box center [418, 58] width 97 height 10
click at [389, 59] on div "HTML" at bounding box center [387, 58] width 32 height 8
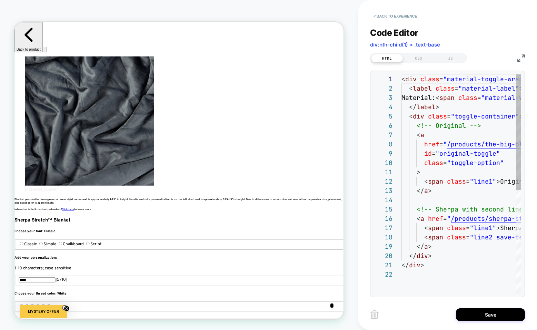
scroll to position [93, 0]
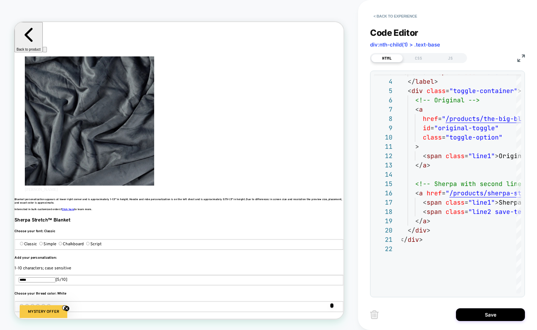
click at [518, 56] on img at bounding box center [521, 59] width 8 height 8
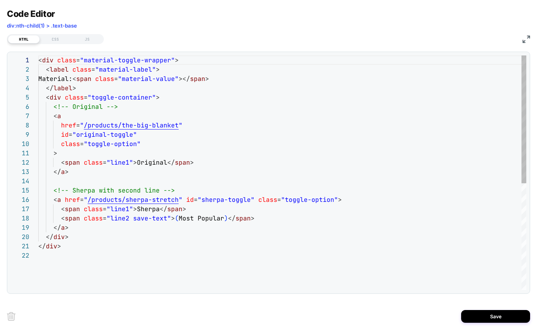
scroll to position [0, 417]
click at [156, 209] on div "Material: < span class = "material-value" ></ span > </ label > < div class = "…" at bounding box center [282, 271] width 488 height 430
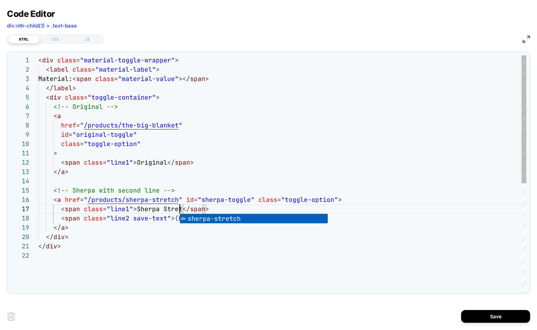
scroll to position [56, 149]
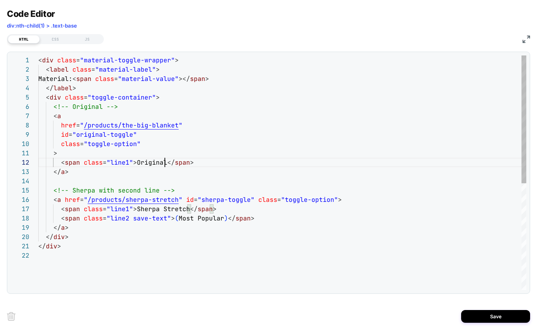
click at [166, 161] on div "Material: < span class = "material-value" ></ span > </ label > < div class = "…" at bounding box center [282, 271] width 488 height 430
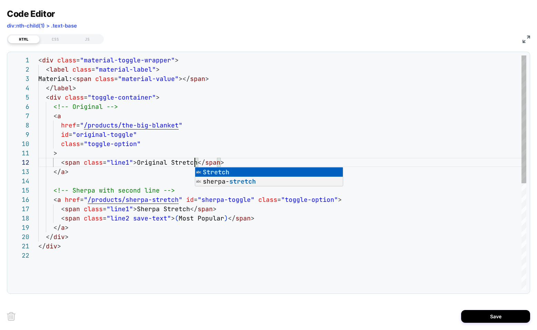
scroll to position [84, 101]
click at [197, 145] on div "Material: < span class = "material-value" ></ span > </ label > < div class = "…" at bounding box center [282, 271] width 488 height 430
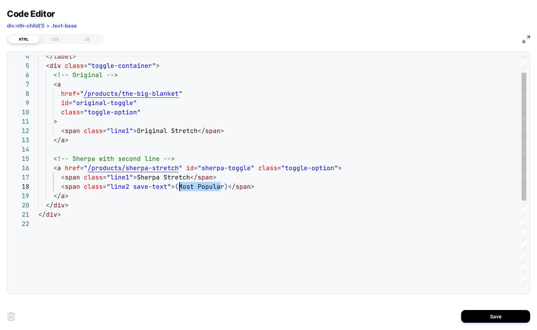
scroll to position [65, 138]
drag, startPoint x: 220, startPoint y: 187, endPoint x: 175, endPoint y: 185, distance: 44.9
click at [175, 185] on div "</ label > < div class = "toggle-container" > <!-- Original --> < a href = " /p…" at bounding box center [282, 239] width 488 height 430
click at [176, 185] on div "</ label > < div class = "toggle-container" > <!-- Original --> < a href = " /p…" at bounding box center [282, 239] width 488 height 430
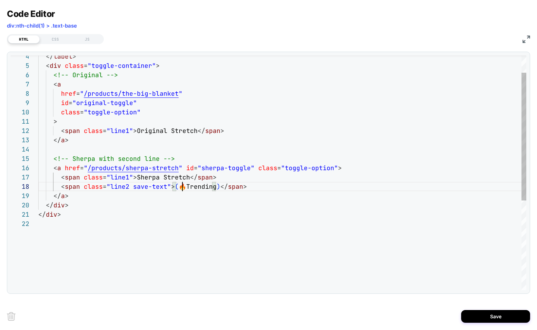
scroll to position [65, 148]
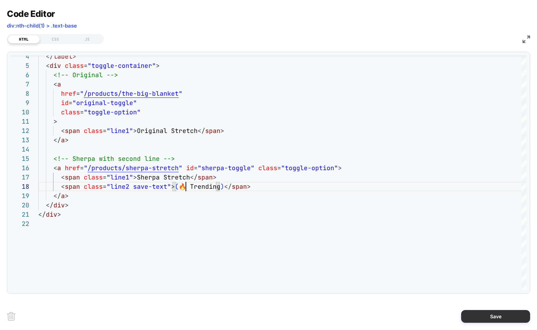
type textarea "**********"
click at [489, 320] on button "Save" at bounding box center [495, 316] width 69 height 13
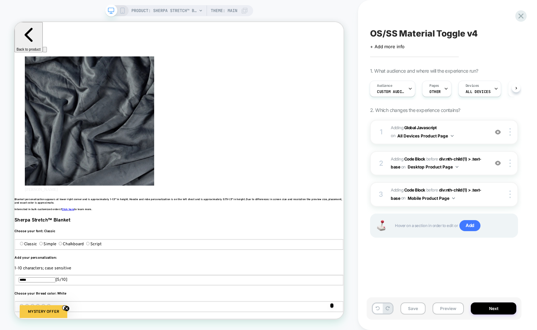
scroll to position [0, 0]
click at [122, 8] on rect at bounding box center [122, 11] width 4 height 6
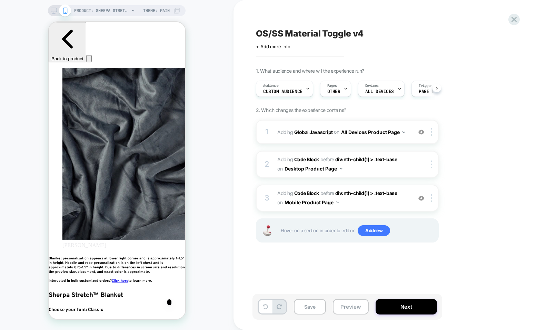
scroll to position [0, 0]
click at [53, 11] on icon at bounding box center [54, 11] width 6 height 6
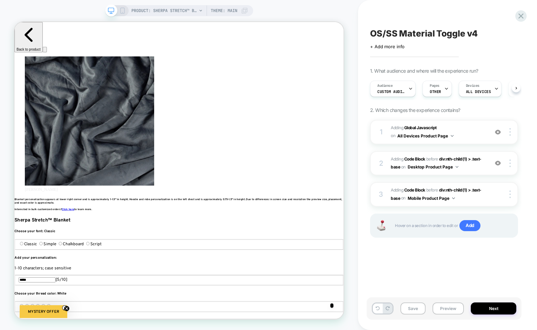
scroll to position [0, 0]
click at [512, 160] on div at bounding box center [511, 164] width 13 height 8
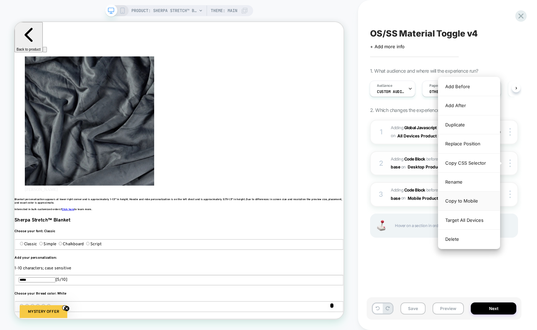
click at [464, 202] on div "Copy to Mobile" at bounding box center [468, 201] width 61 height 19
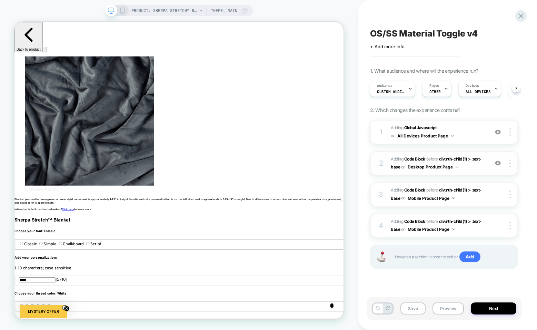
scroll to position [0, 417]
click at [510, 196] on img at bounding box center [509, 195] width 1 height 8
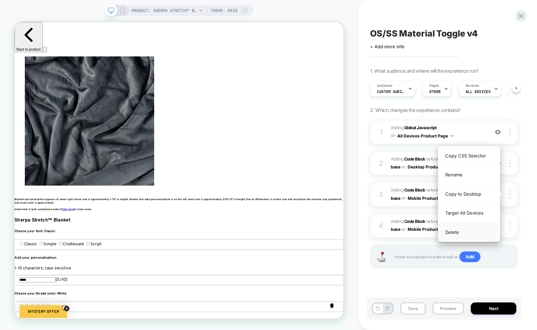
click at [457, 231] on div "Delete" at bounding box center [468, 232] width 61 height 19
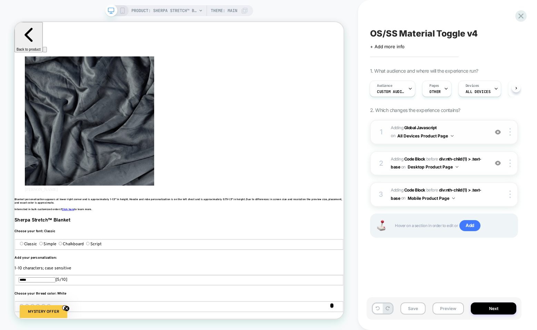
scroll to position [0, 834]
click at [438, 306] on button "Preview" at bounding box center [448, 309] width 31 height 12
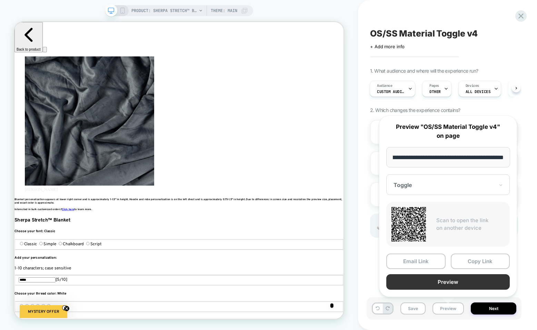
scroll to position [0, 0]
click at [447, 281] on button "Preview" at bounding box center [447, 283] width 123 height 16
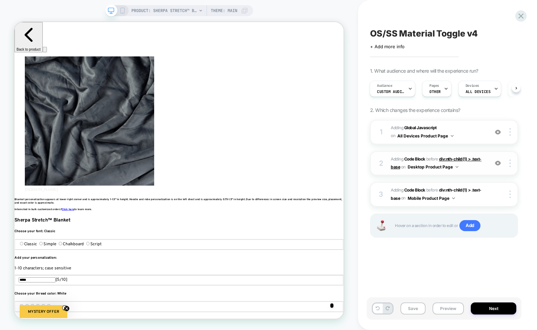
click at [392, 169] on span "div:nth-child(1) > .text-base" at bounding box center [436, 163] width 91 height 13
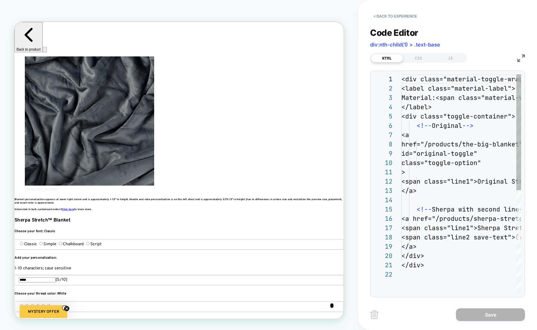
scroll to position [93, 0]
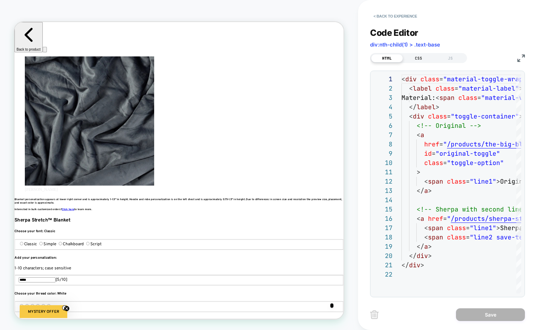
click at [417, 61] on div "CSS" at bounding box center [419, 58] width 32 height 8
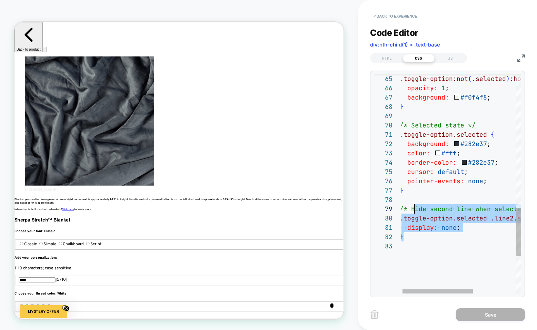
scroll to position [75, 0]
drag, startPoint x: 450, startPoint y: 240, endPoint x: 399, endPoint y: 209, distance: 59.7
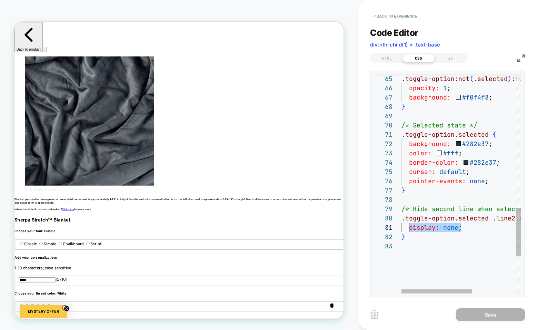
drag, startPoint x: 474, startPoint y: 230, endPoint x: 410, endPoint y: 226, distance: 63.9
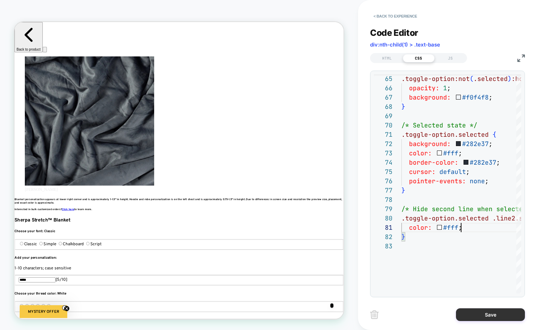
type textarea "**********"
click at [468, 313] on button "Save" at bounding box center [490, 315] width 69 height 13
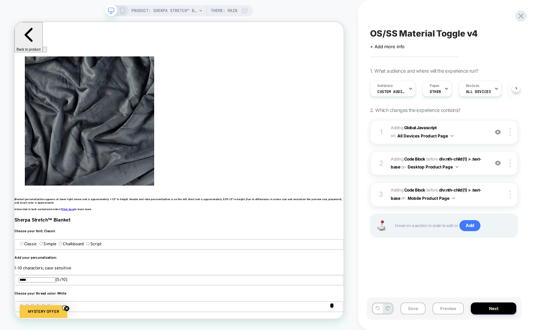
scroll to position [0, 0]
click at [509, 165] on img at bounding box center [509, 164] width 1 height 8
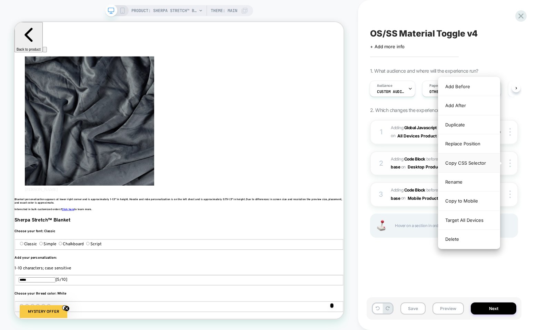
scroll to position [0, 834]
click at [469, 201] on div "Copy to Mobile" at bounding box center [468, 201] width 61 height 19
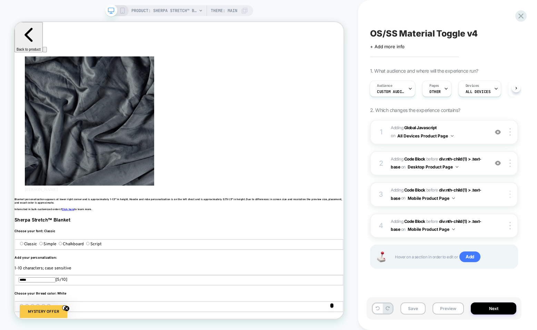
click at [510, 192] on img at bounding box center [509, 195] width 1 height 8
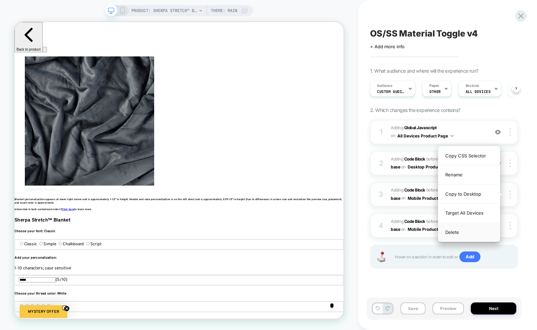
click at [455, 234] on div "Delete" at bounding box center [468, 232] width 61 height 19
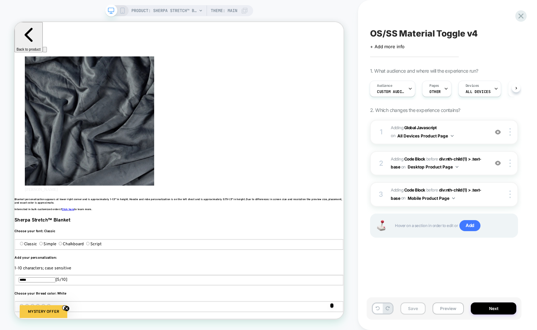
click at [407, 308] on button "Save" at bounding box center [412, 309] width 25 height 12
click at [395, 171] on div "2 Adding Code Block BEFORE div:nth-child(1) > .text-base div:nth-child(1) > .te…" at bounding box center [444, 163] width 148 height 24
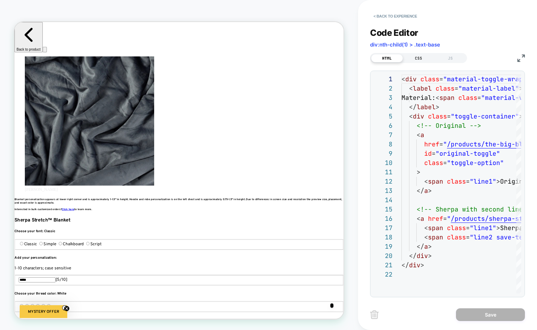
scroll to position [0, 417]
click at [415, 57] on div "CSS" at bounding box center [419, 58] width 32 height 8
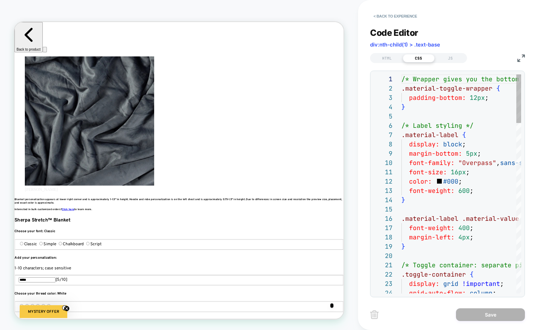
scroll to position [93, 0]
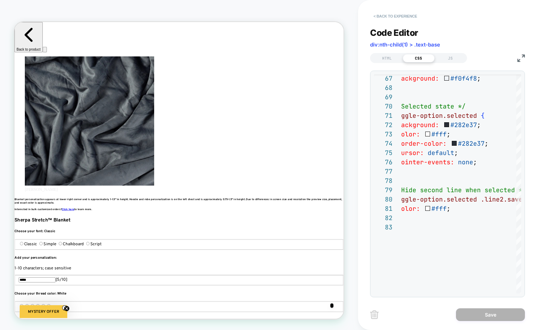
click at [379, 19] on button "< Back to experience" at bounding box center [395, 16] width 50 height 11
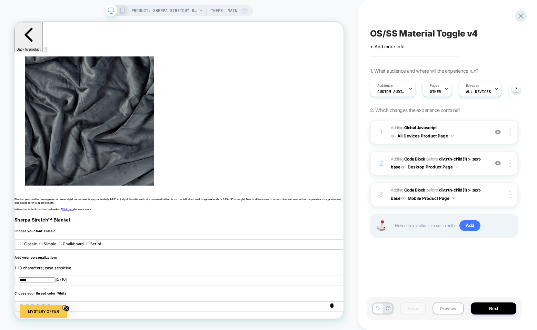
scroll to position [0, 0]
click at [454, 306] on button "Preview" at bounding box center [448, 309] width 31 height 12
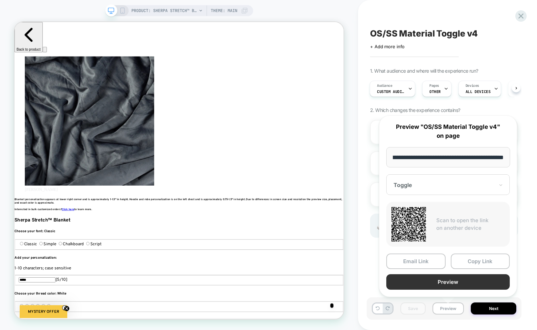
scroll to position [0, 834]
click at [415, 286] on button "Preview" at bounding box center [447, 283] width 123 height 16
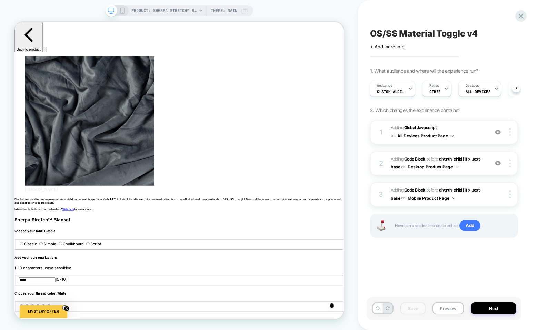
scroll to position [0, 417]
click at [384, 166] on div "2" at bounding box center [381, 163] width 7 height 12
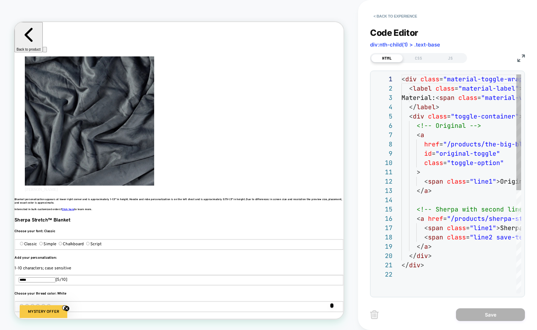
scroll to position [93, 0]
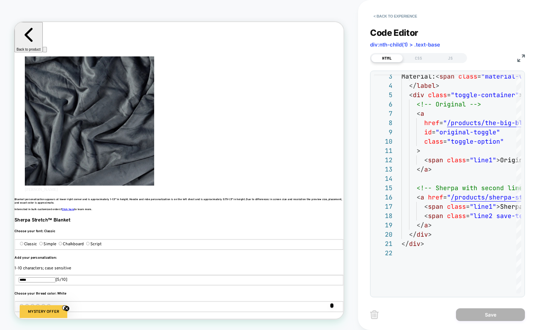
click at [521, 57] on img at bounding box center [521, 59] width 8 height 8
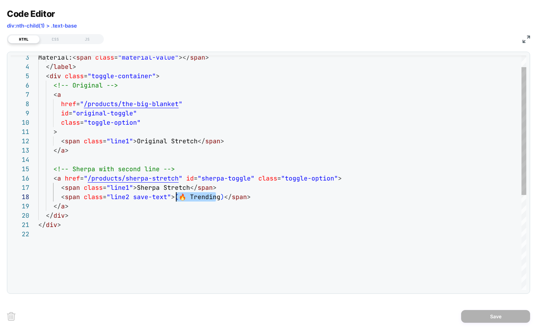
scroll to position [65, 138]
drag, startPoint x: 215, startPoint y: 197, endPoint x: 177, endPoint y: 198, distance: 38.3
click at [177, 198] on div "Material: < span class = "material-value" ></ span > </ label > < div class = "…" at bounding box center [282, 249] width 488 height 430
click at [186, 197] on div "Material: < span class = "material-value" ></ span > </ label > < div class = "…" at bounding box center [282, 249] width 488 height 430
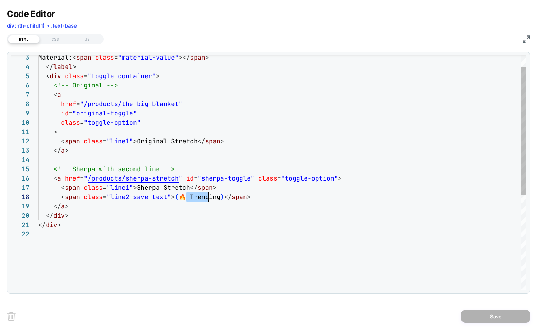
scroll to position [65, 178]
drag, startPoint x: 186, startPoint y: 199, endPoint x: 216, endPoint y: 199, distance: 29.7
click at [216, 199] on div "Material: < span class = "material-value" ></ span > </ label > < div class = "…" at bounding box center [282, 249] width 488 height 430
click at [228, 211] on div "Material: < span class = "material-value" ></ span > </ label > < div class = "…" at bounding box center [282, 249] width 488 height 430
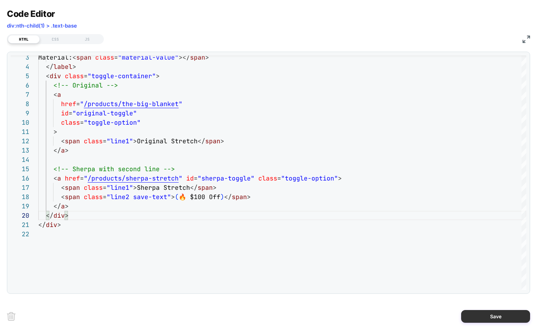
type textarea "**********"
click at [478, 320] on button "Save" at bounding box center [495, 316] width 69 height 13
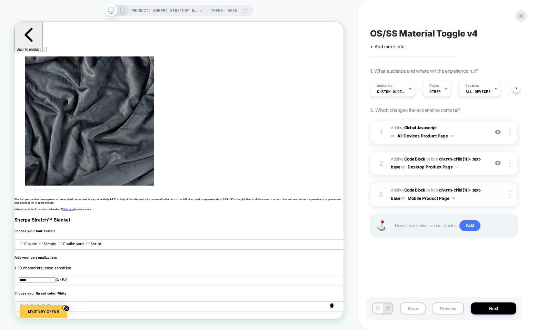
scroll to position [0, 417]
click at [419, 170] on button "Desktop Product Page" at bounding box center [433, 167] width 51 height 9
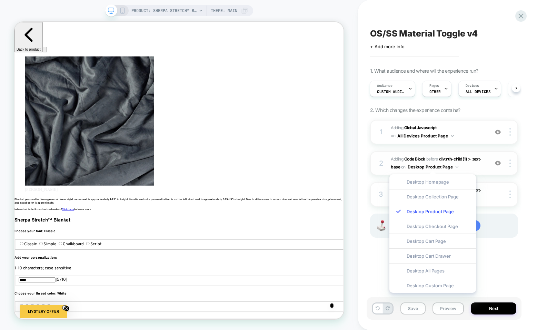
click at [391, 158] on span "Adding Code Block" at bounding box center [408, 159] width 34 height 5
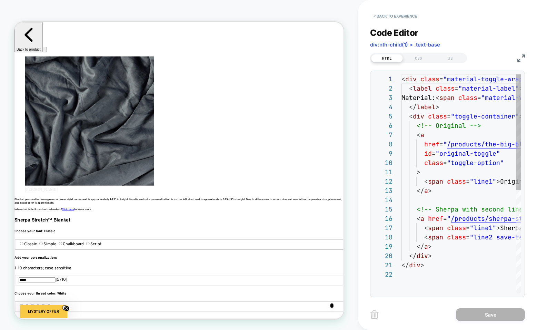
scroll to position [93, 0]
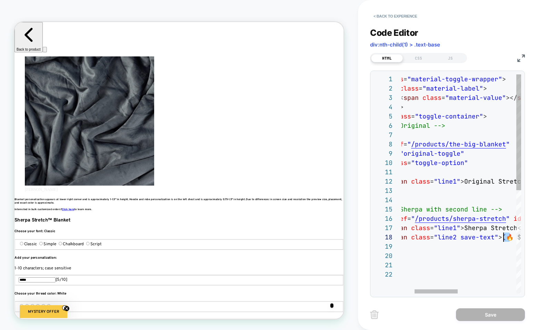
drag, startPoint x: 507, startPoint y: 239, endPoint x: 502, endPoint y: 239, distance: 4.8
click at [502, 239] on div "< div class = "material-toggle-wrapper" > < label class = "material-label" > Ma…" at bounding box center [525, 282] width 318 height 415
click at [513, 238] on div "< div class = "material-toggle-wrapper" > < label class = "material-label" > Ma…" at bounding box center [524, 282] width 318 height 415
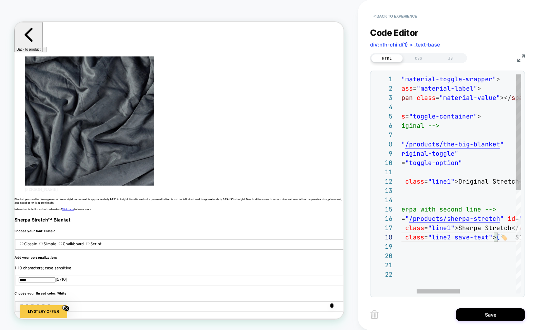
scroll to position [0, 1250]
click at [520, 57] on img at bounding box center [521, 59] width 8 height 8
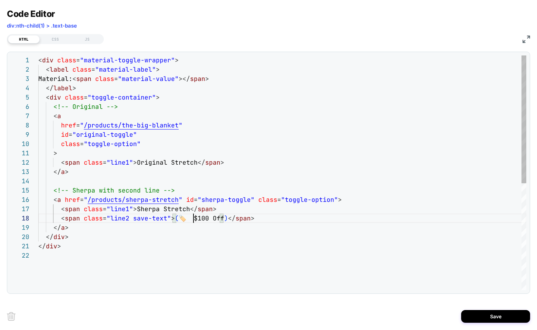
click at [193, 220] on div "< div class = "material-toggle-wrapper" > < label class = "material-label" > Ma…" at bounding box center [282, 271] width 488 height 430
click at [192, 220] on div "< div class = "material-toggle-wrapper" > < label class = "material-label" > Ma…" at bounding box center [282, 271] width 488 height 430
click at [188, 220] on div "< div class = "material-toggle-wrapper" > < label class = "material-label" > Ma…" at bounding box center [282, 271] width 488 height 430
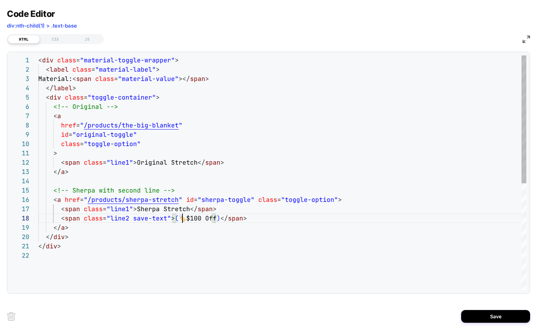
type textarea "**********"
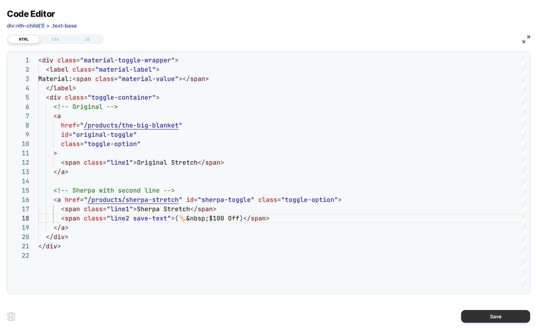
click at [476, 316] on button "Save" at bounding box center [495, 316] width 69 height 13
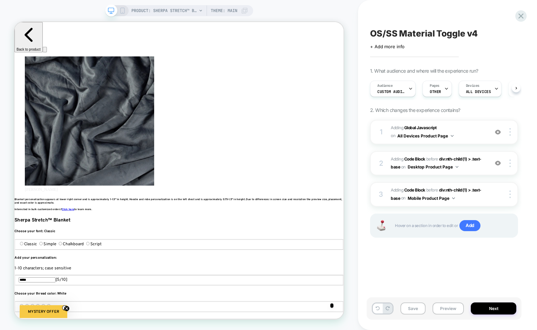
scroll to position [0, 0]
click at [401, 169] on span "on" at bounding box center [403, 168] width 4 height 8
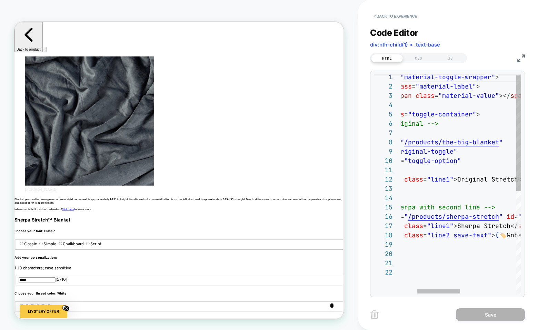
scroll to position [0, 834]
click at [505, 237] on div "< div class = "material-toggle-wrapper" > < label class = "material-label" > Ma…" at bounding box center [518, 279] width 318 height 415
click at [519, 56] on img at bounding box center [521, 59] width 8 height 8
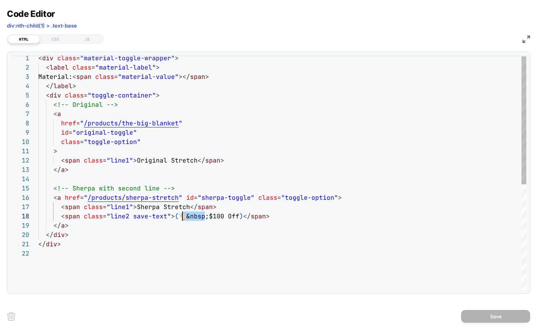
scroll to position [65, 144]
drag, startPoint x: 204, startPoint y: 217, endPoint x: 182, endPoint y: 217, distance: 21.7
click at [182, 217] on div "< div class = "material-toggle-wrapper" > < label class = "material-label" > Ma…" at bounding box center [282, 268] width 488 height 430
click at [206, 219] on div "< div class = "material-toggle-wrapper" > < label class = "material-label" > Ma…" at bounding box center [282, 268] width 488 height 430
click at [202, 216] on div "< div class = "material-toggle-wrapper" > < label class = "material-label" > Ma…" at bounding box center [282, 268] width 488 height 430
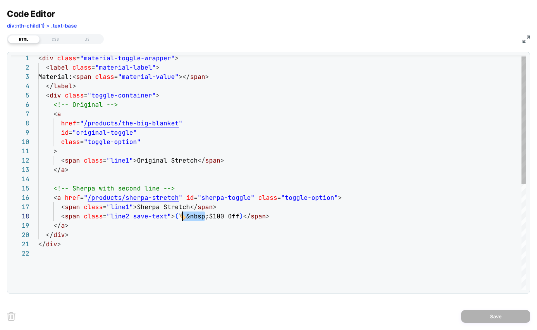
click at [203, 217] on div "< div class = "material-toggle-wrapper" > < label class = "material-label" > Ma…" at bounding box center [282, 268] width 488 height 430
type textarea "**********"
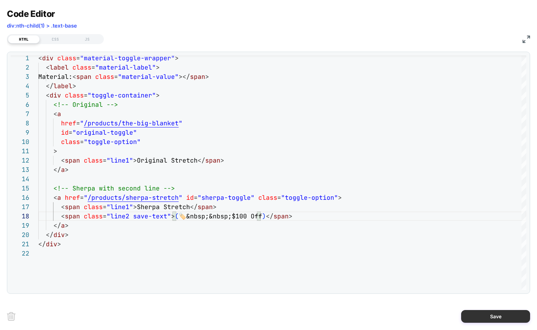
click at [479, 313] on button "Save" at bounding box center [495, 316] width 69 height 13
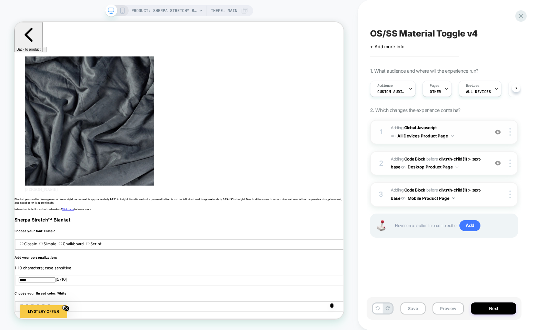
scroll to position [0, 0]
click at [403, 199] on span "on" at bounding box center [403, 199] width 4 height 8
click at [405, 171] on div "2 Adding Code Block BEFORE div:nth-child(1) > .text-base div:nth-child(1) > .te…" at bounding box center [444, 163] width 148 height 24
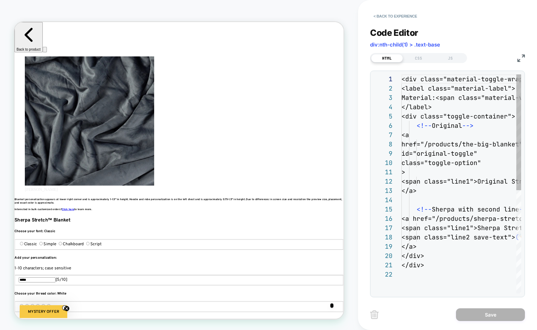
scroll to position [93, 0]
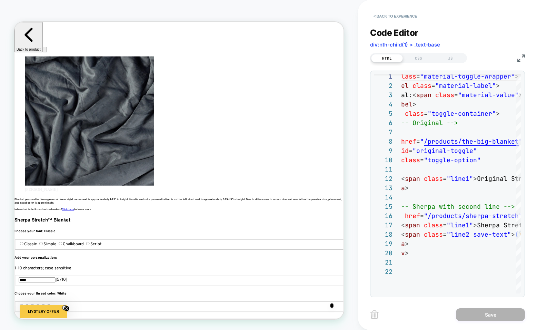
click at [522, 59] on img at bounding box center [521, 59] width 8 height 8
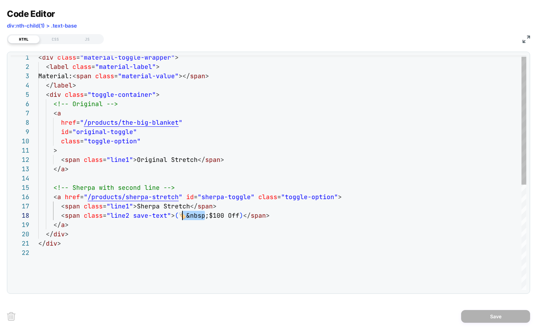
scroll to position [65, 138]
drag, startPoint x: 204, startPoint y: 216, endPoint x: 176, endPoint y: 216, distance: 28.3
click at [176, 216] on div "< div class = "material-toggle-wrapper" > < label class = "material-label" > Ma…" at bounding box center [282, 268] width 488 height 430
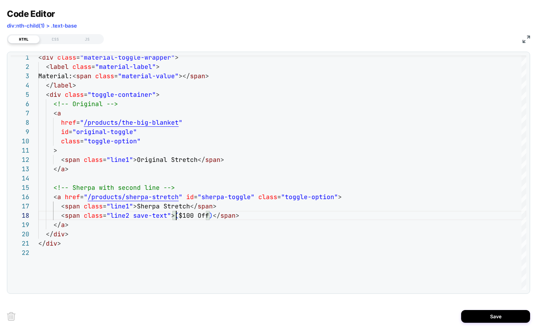
click at [525, 37] on img at bounding box center [527, 40] width 8 height 8
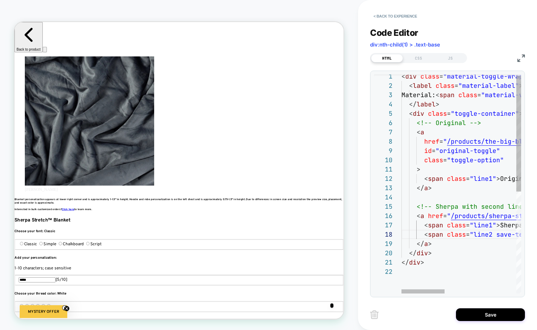
scroll to position [0, 417]
click at [521, 55] on img at bounding box center [521, 59] width 8 height 8
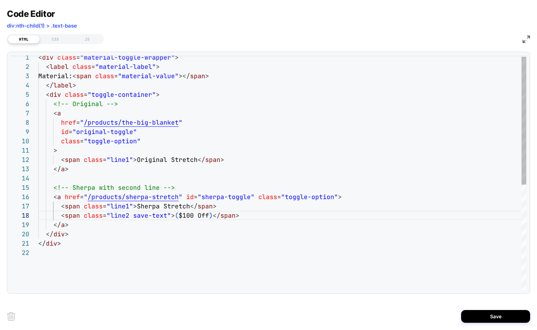
scroll to position [0, 834]
click at [176, 216] on div "< div class = "material-toggle-wrapper" > < label class = "material-label" > Ma…" at bounding box center [282, 268] width 488 height 430
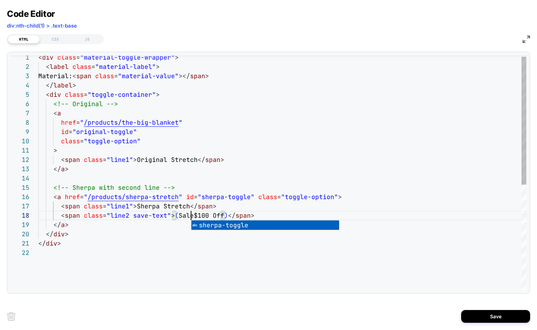
scroll to position [65, 160]
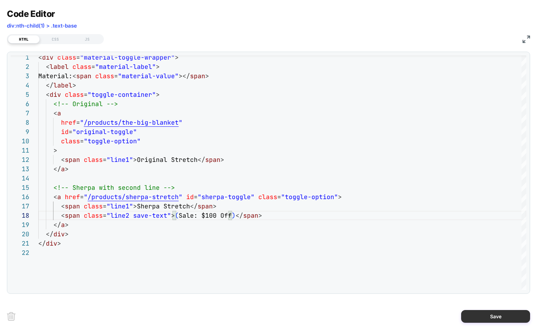
type textarea "**********"
click at [477, 314] on button "Save" at bounding box center [495, 316] width 69 height 13
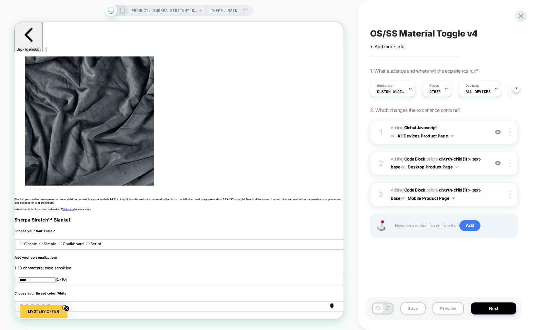
scroll to position [0, 1250]
click at [404, 199] on span "on" at bounding box center [403, 199] width 4 height 8
click at [405, 171] on div "2 Adding Code Block BEFORE div:nth-child(1) > .text-base div:nth-child(1) > .te…" at bounding box center [444, 163] width 148 height 24
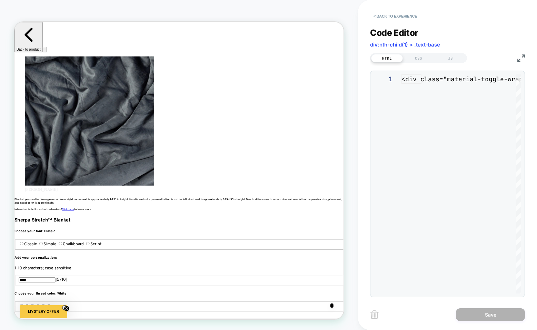
scroll to position [93, 0]
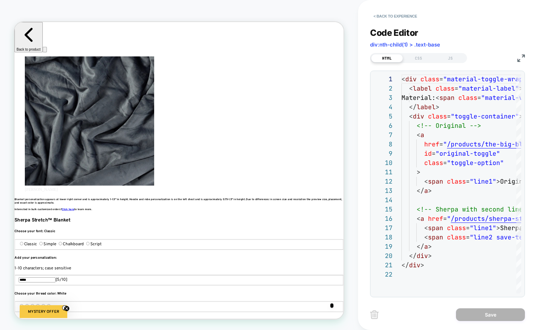
click at [524, 47] on div "Code Editor div:nth-child(1) > .text-base" at bounding box center [447, 40] width 155 height 24
click at [522, 52] on div "HTML CSS JS" at bounding box center [447, 57] width 155 height 12
click at [522, 57] on img at bounding box center [521, 59] width 8 height 8
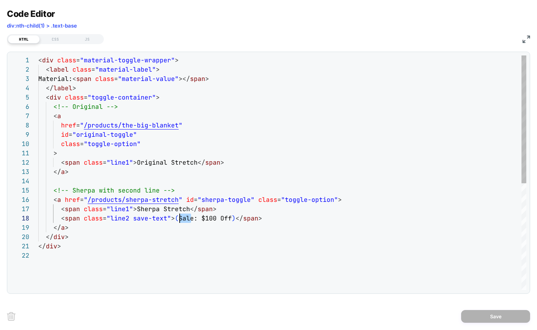
drag, startPoint x: 189, startPoint y: 219, endPoint x: 178, endPoint y: 219, distance: 10.7
click at [178, 219] on div "< div class = "material-toggle-wrapper" > < label class = "material-label" > Ma…" at bounding box center [282, 271] width 488 height 430
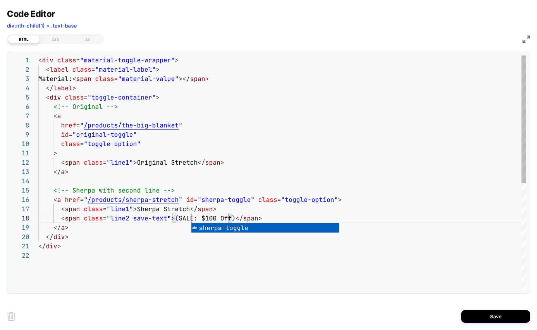
scroll to position [0, 0]
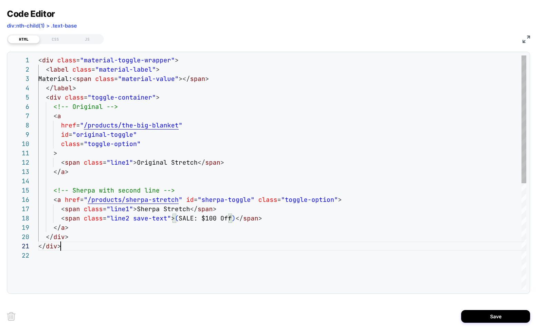
click at [186, 250] on div "< div class = "material-toggle-wrapper" > < label class = "material-label" > Ma…" at bounding box center [282, 271] width 488 height 430
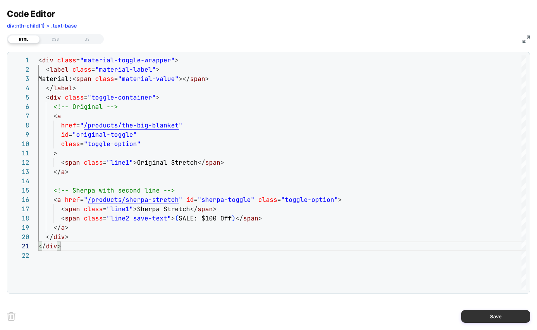
type textarea "******"
click at [485, 313] on button "Save" at bounding box center [495, 316] width 69 height 13
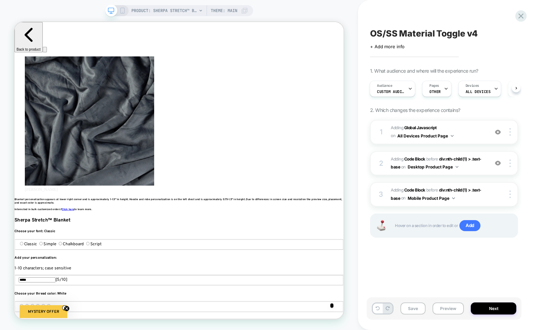
scroll to position [0, 417]
click at [401, 169] on span "on" at bounding box center [403, 168] width 4 height 8
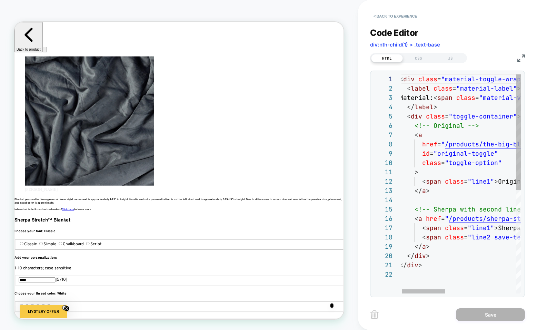
scroll to position [0, 759]
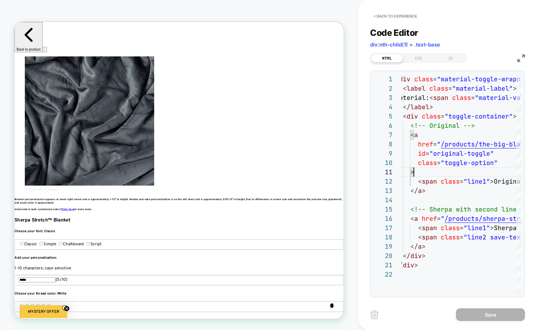
click at [518, 55] on img at bounding box center [521, 59] width 8 height 8
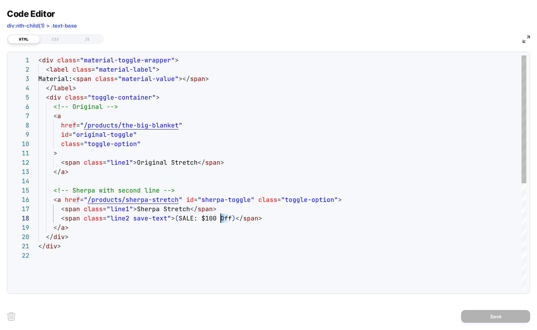
drag, startPoint x: 226, startPoint y: 218, endPoint x: 222, endPoint y: 219, distance: 4.2
click at [222, 219] on div "< div class = "material-toggle-wrapper" > < label class = "material-label" > Ma…" at bounding box center [282, 271] width 488 height 430
drag, startPoint x: 228, startPoint y: 219, endPoint x: 221, endPoint y: 219, distance: 6.2
click at [221, 219] on div "< div class = "material-toggle-wrapper" > < label class = "material-label" > Ma…" at bounding box center [282, 271] width 488 height 430
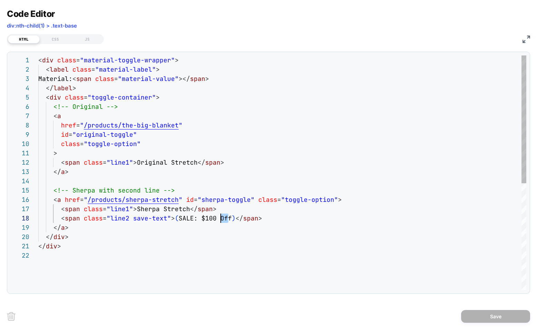
scroll to position [0, 1250]
click at [226, 218] on div "< div class = "material-toggle-wrapper" > < label class = "material-label" > Ma…" at bounding box center [282, 271] width 488 height 430
click at [191, 218] on div "< div class = "material-toggle-wrapper" > < label class = "material-label" > Ma…" at bounding box center [282, 271] width 488 height 430
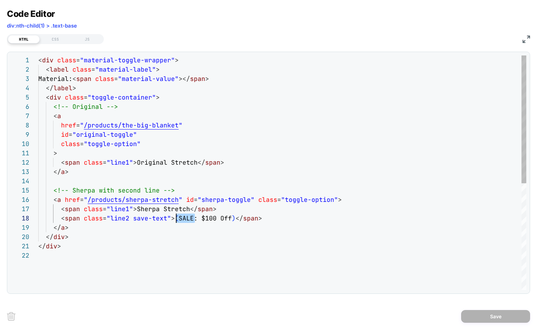
drag, startPoint x: 194, startPoint y: 218, endPoint x: 177, endPoint y: 219, distance: 16.9
click at [177, 219] on div "< div class = "material-toggle-wrapper" > < label class = "material-label" > Ma…" at bounding box center [282, 271] width 488 height 430
drag, startPoint x: 209, startPoint y: 217, endPoint x: 217, endPoint y: 220, distance: 7.9
click at [217, 220] on div "< div class = "material-toggle-wrapper" > < label class = "material-label" > Ma…" at bounding box center [282, 271] width 488 height 430
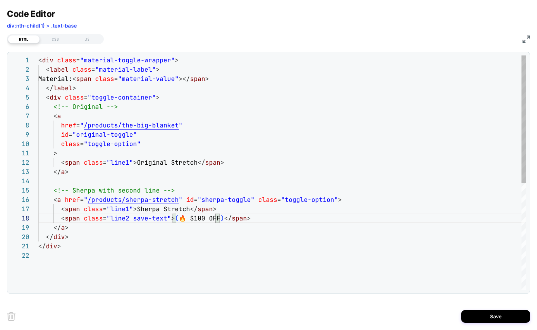
scroll to position [65, 178]
click at [304, 271] on div "< div class = "material-toggle-wrapper" > < label class = "material-label" > Ma…" at bounding box center [282, 271] width 488 height 430
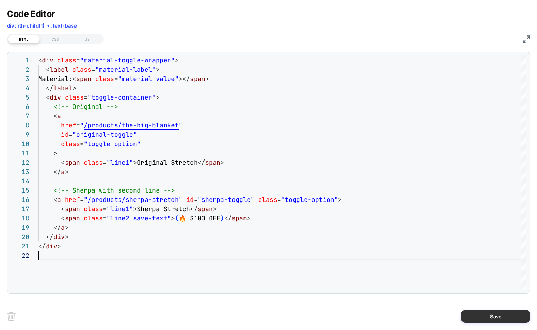
type textarea "******"
click at [506, 319] on button "Save" at bounding box center [495, 316] width 69 height 13
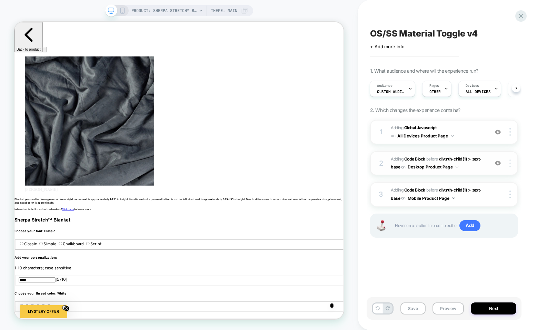
scroll to position [0, 1250]
click at [509, 165] on div at bounding box center [511, 164] width 13 height 8
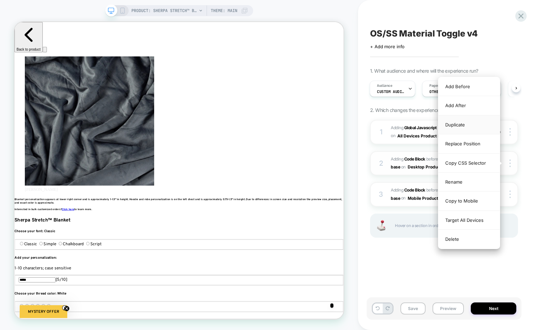
click at [472, 125] on div "Duplicate" at bounding box center [468, 125] width 61 height 19
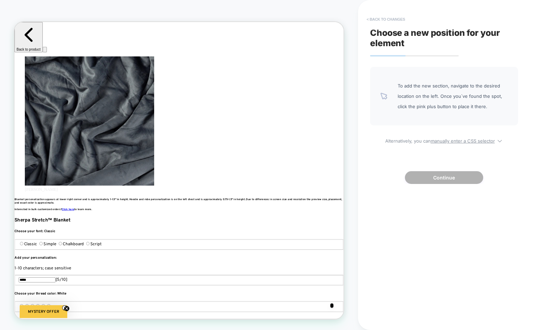
click at [386, 20] on button "< Back to changes" at bounding box center [386, 19] width 46 height 11
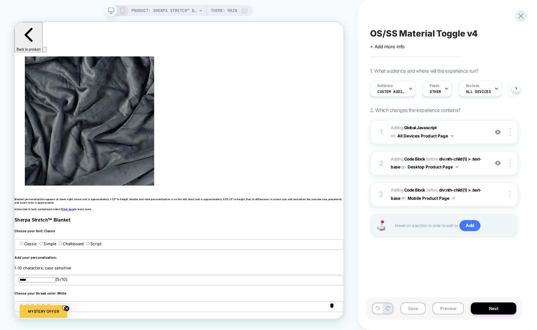
scroll to position [0, 0]
click at [510, 164] on img at bounding box center [509, 164] width 1 height 8
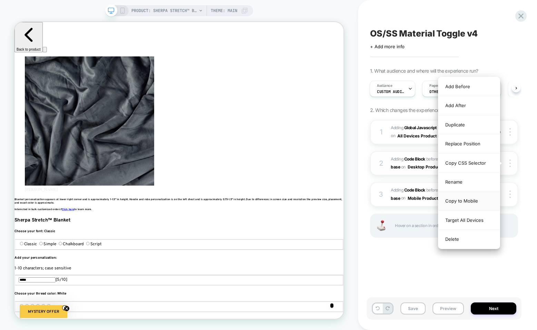
scroll to position [0, 0]
click at [472, 201] on div "Copy to Mobile" at bounding box center [468, 201] width 61 height 19
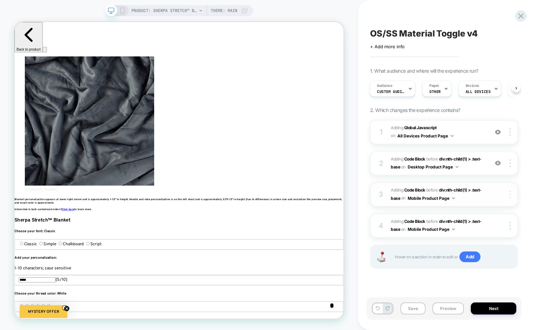
click at [508, 194] on div at bounding box center [511, 195] width 13 height 8
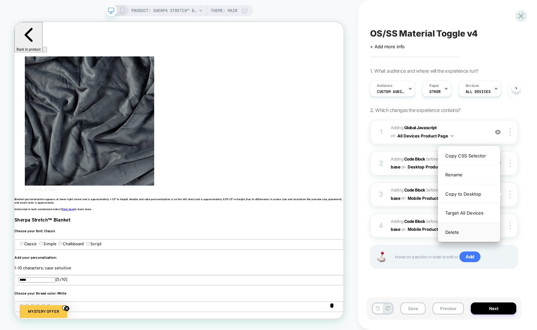
click at [463, 232] on div "Delete" at bounding box center [468, 232] width 61 height 19
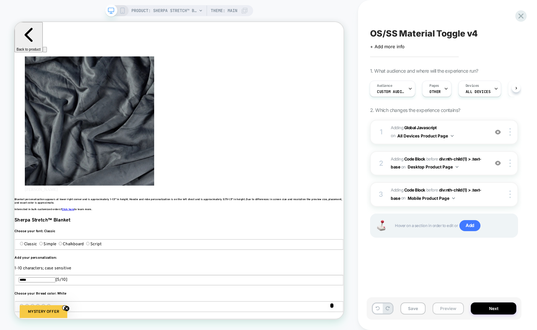
scroll to position [0, 834]
click at [437, 309] on button "Preview" at bounding box center [448, 309] width 31 height 12
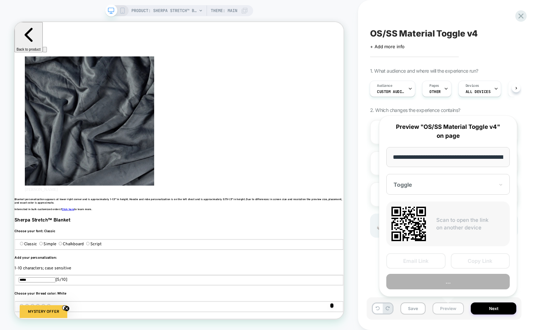
scroll to position [0, 74]
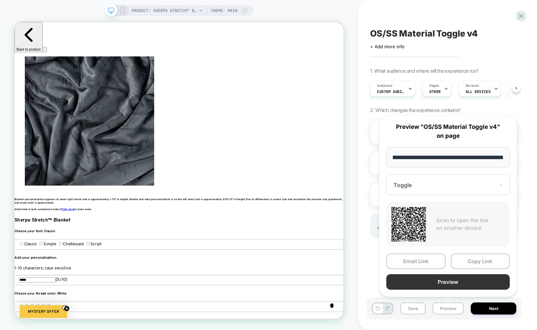
click at [453, 281] on button "Preview" at bounding box center [447, 283] width 123 height 16
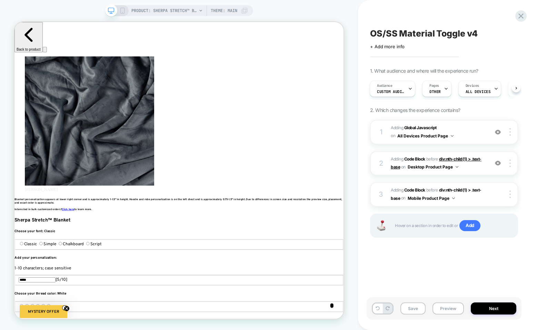
scroll to position [0, 0]
click at [399, 168] on span "div:nth-child(1) > .text-base" at bounding box center [436, 163] width 91 height 13
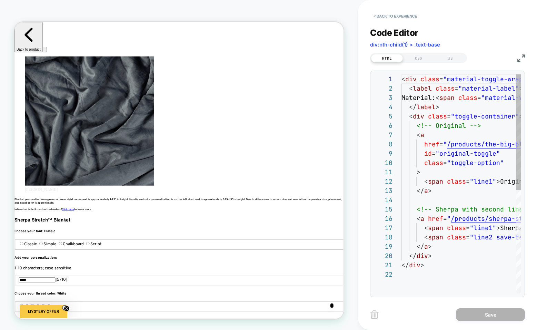
scroll to position [93, 0]
click at [416, 59] on div "CSS" at bounding box center [419, 58] width 32 height 8
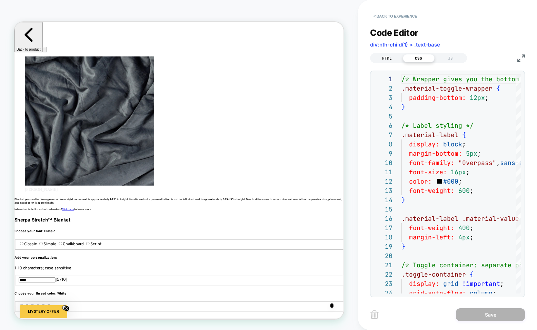
click at [384, 56] on div "HTML" at bounding box center [387, 58] width 32 height 8
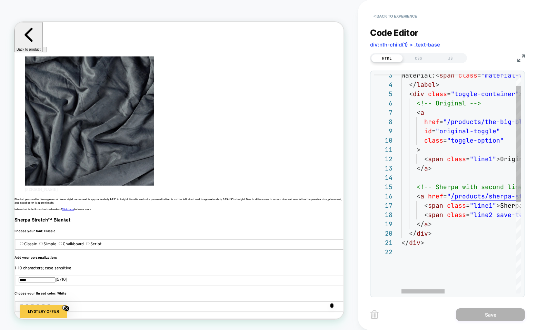
scroll to position [0, 417]
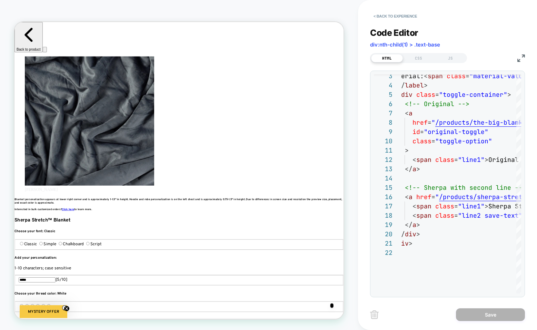
click at [522, 60] on img at bounding box center [521, 59] width 8 height 8
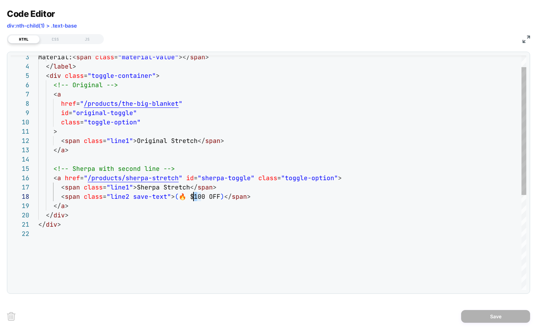
scroll to position [65, 151]
drag, startPoint x: 196, startPoint y: 197, endPoint x: 189, endPoint y: 199, distance: 7.0
click at [189, 199] on div "Material: < span class = "material-value" ></ span > </ label > < div class = "…" at bounding box center [282, 249] width 488 height 430
click at [208, 242] on div "Material: < span class = "material-value" ></ span > </ label > < div class = "…" at bounding box center [282, 249] width 488 height 430
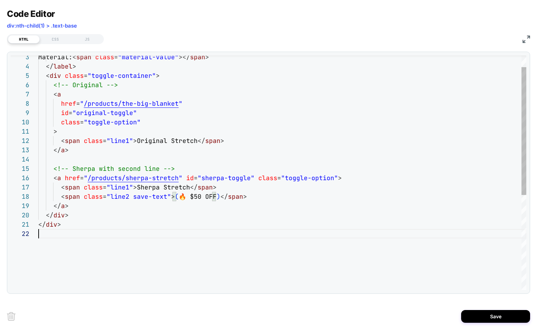
scroll to position [9, 0]
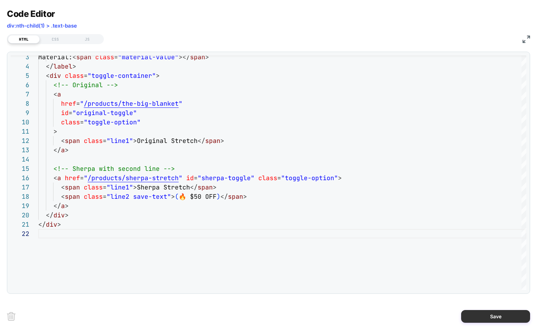
type textarea "******"
click at [471, 321] on button "Save" at bounding box center [495, 316] width 69 height 13
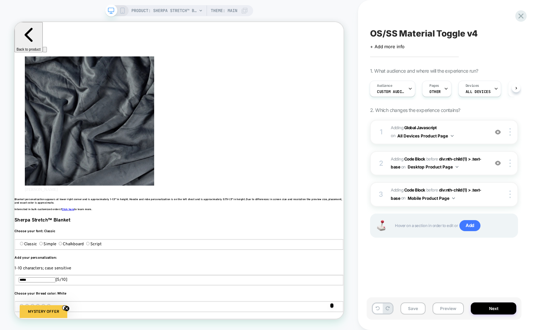
scroll to position [0, 834]
click at [510, 166] on img at bounding box center [509, 164] width 1 height 8
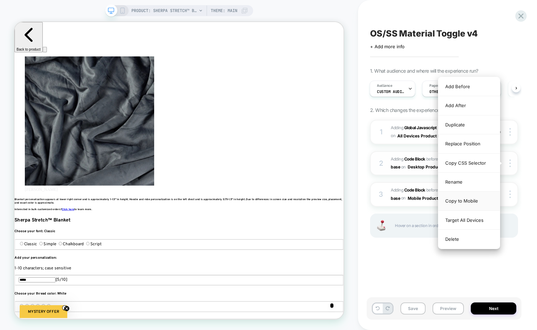
click at [468, 203] on div "Copy to Mobile" at bounding box center [468, 201] width 61 height 19
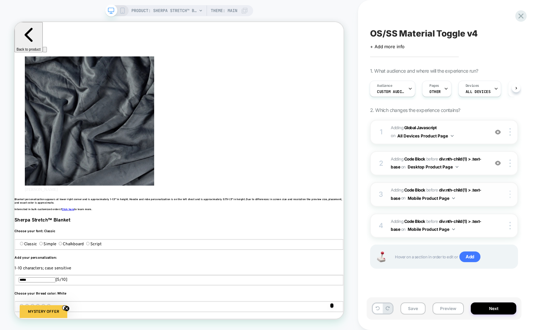
click at [508, 194] on div at bounding box center [511, 195] width 13 height 8
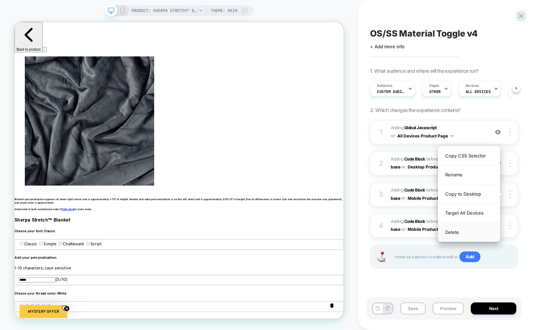
scroll to position [0, 1250]
click at [454, 234] on div "Delete" at bounding box center [468, 232] width 61 height 19
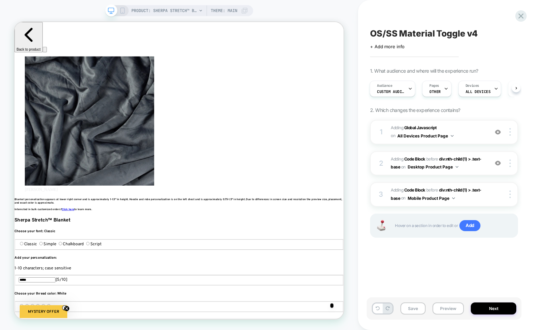
click at [124, 8] on rect at bounding box center [122, 11] width 4 height 6
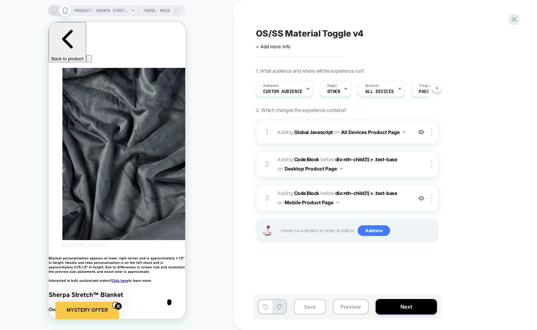
scroll to position [0, 0]
click at [349, 311] on button "Preview" at bounding box center [351, 307] width 36 height 16
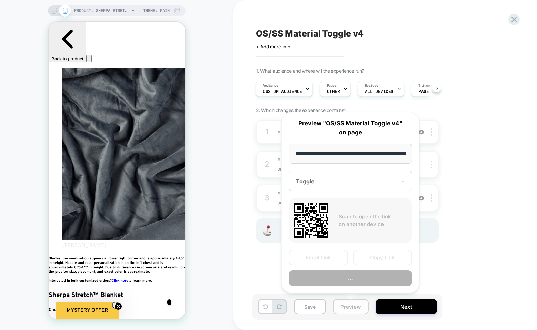
scroll to position [0, 74]
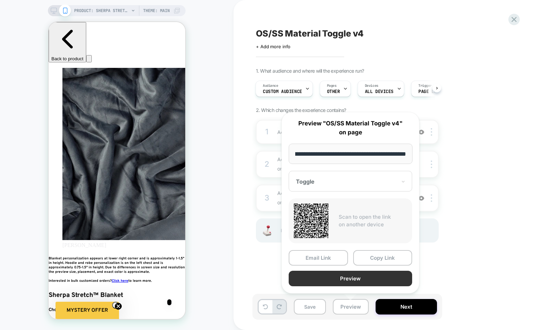
click at [348, 276] on button "Preview" at bounding box center [350, 279] width 123 height 16
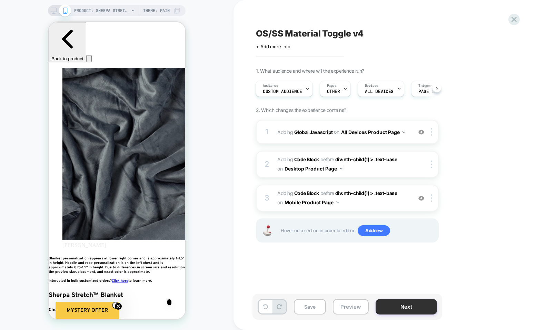
click at [410, 307] on button "Next" at bounding box center [406, 307] width 61 height 16
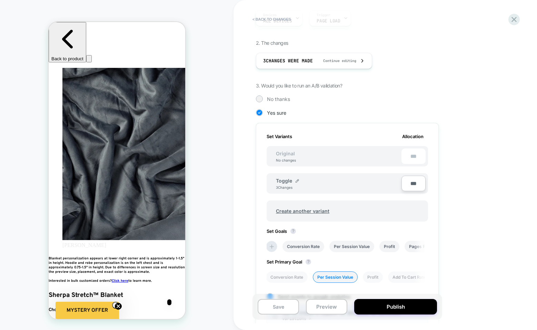
scroll to position [0, 0]
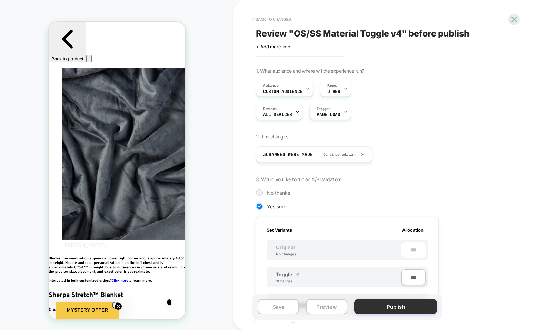
click at [386, 307] on button "Publish" at bounding box center [395, 307] width 83 height 16
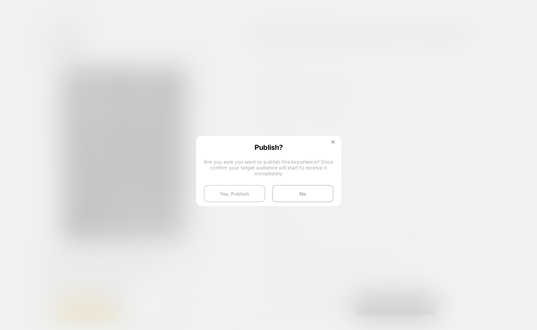
click at [251, 195] on button "Yes, Publish" at bounding box center [234, 193] width 61 height 17
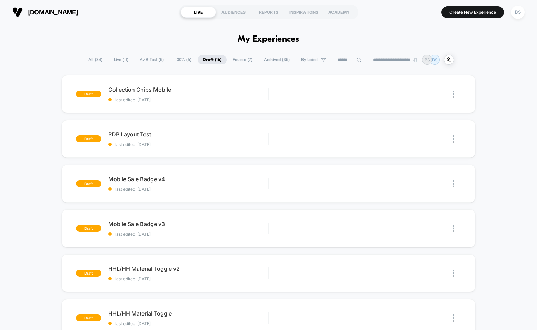
click at [151, 61] on span "A/B Test ( 5 )" at bounding box center [152, 59] width 34 height 9
